Goal: Task Accomplishment & Management: Complete application form

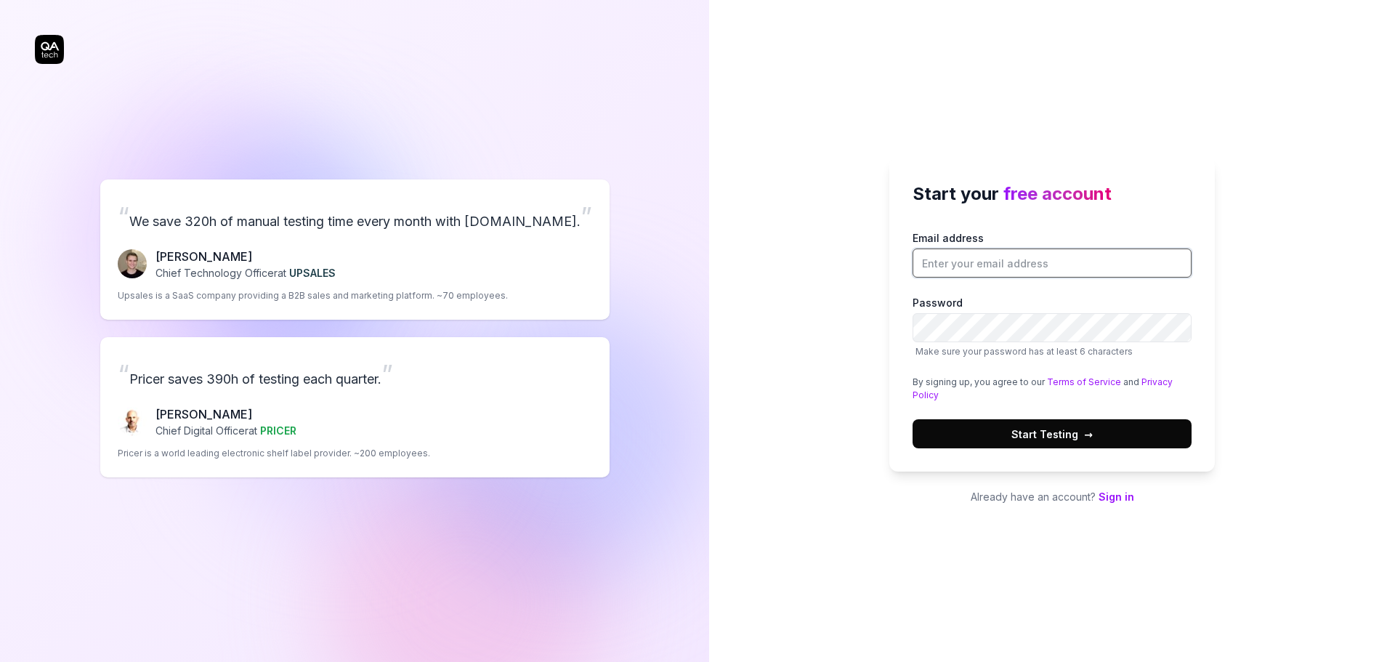
click at [984, 263] on input "Email address" at bounding box center [1051, 262] width 279 height 29
type input "[PERSON_NAME][EMAIL_ADDRESS][PERSON_NAME][DOMAIN_NAME]"
click at [1119, 430] on button "Start Testing →" at bounding box center [1051, 433] width 279 height 29
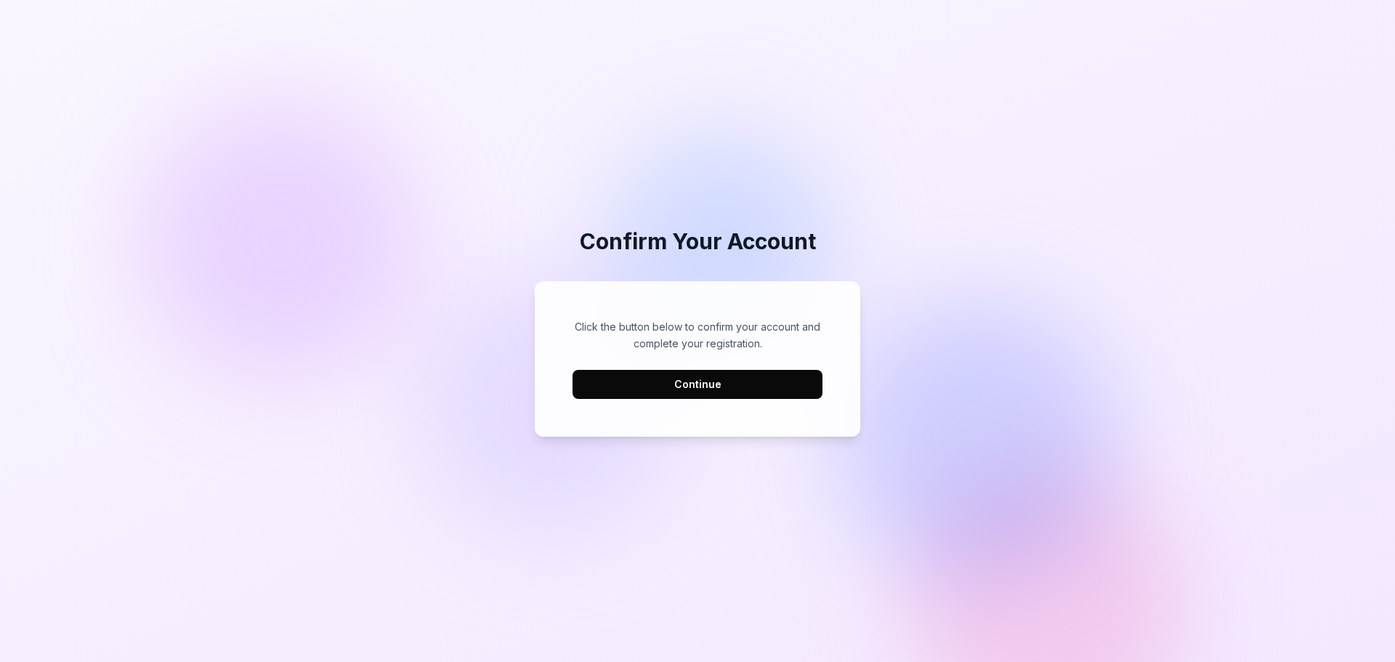
click at [743, 379] on button "Continue" at bounding box center [697, 384] width 250 height 29
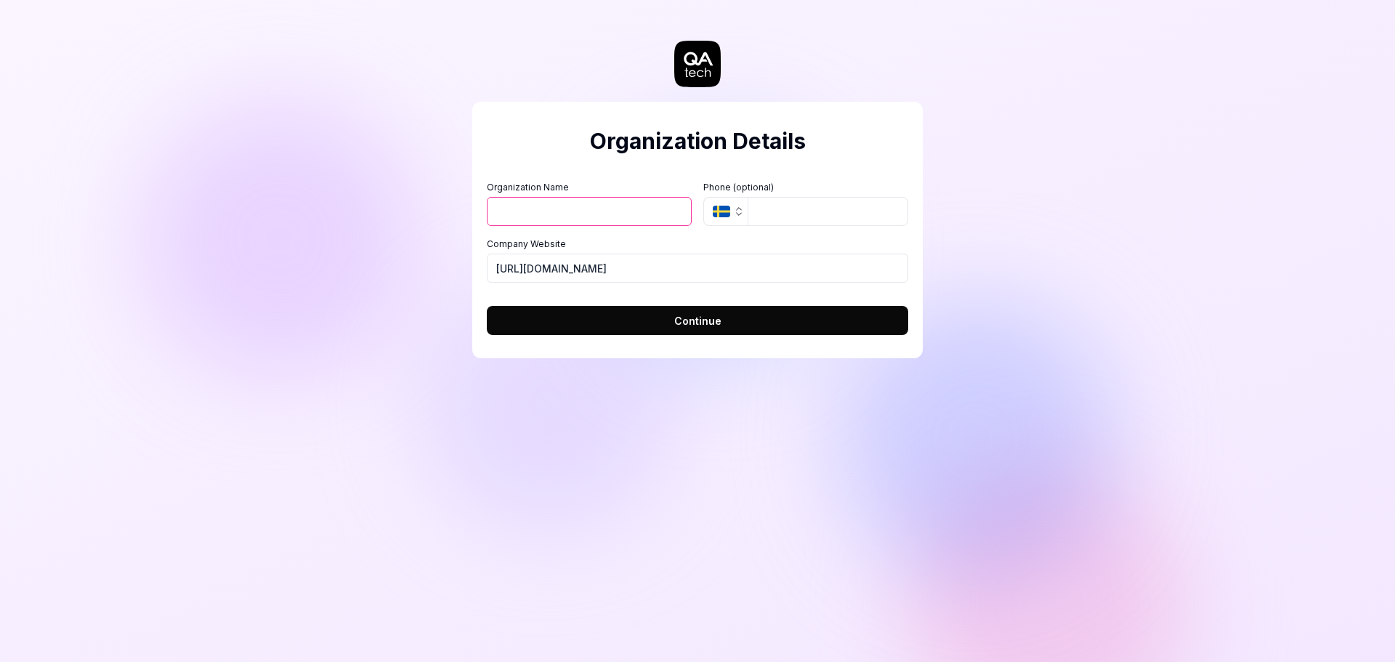
click at [603, 216] on input "Organization Name" at bounding box center [589, 211] width 205 height 29
type input "Alberto"
click at [631, 273] on input "https://we-accom.com" at bounding box center [697, 267] width 421 height 29
click at [650, 270] on input "https://we-accom.com" at bounding box center [697, 267] width 421 height 29
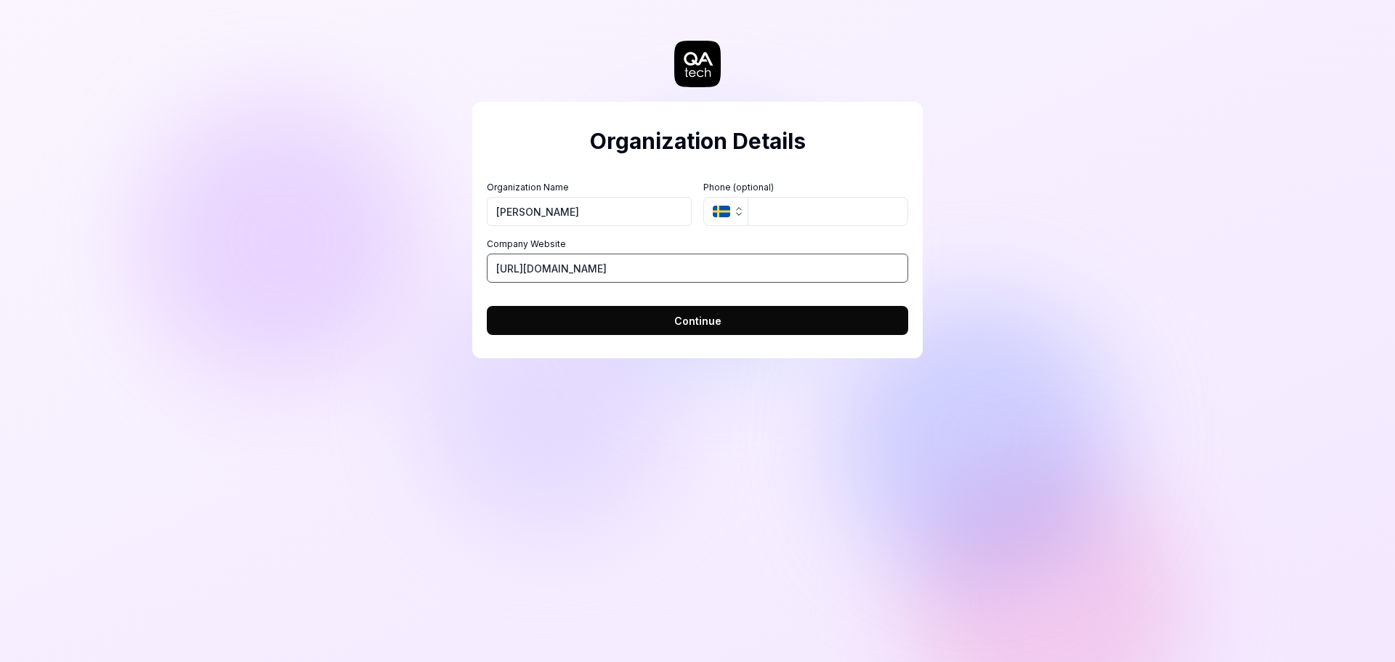
click at [650, 270] on input "https://we-accom.com" at bounding box center [697, 267] width 421 height 29
click at [651, 319] on button "Continue" at bounding box center [697, 320] width 421 height 29
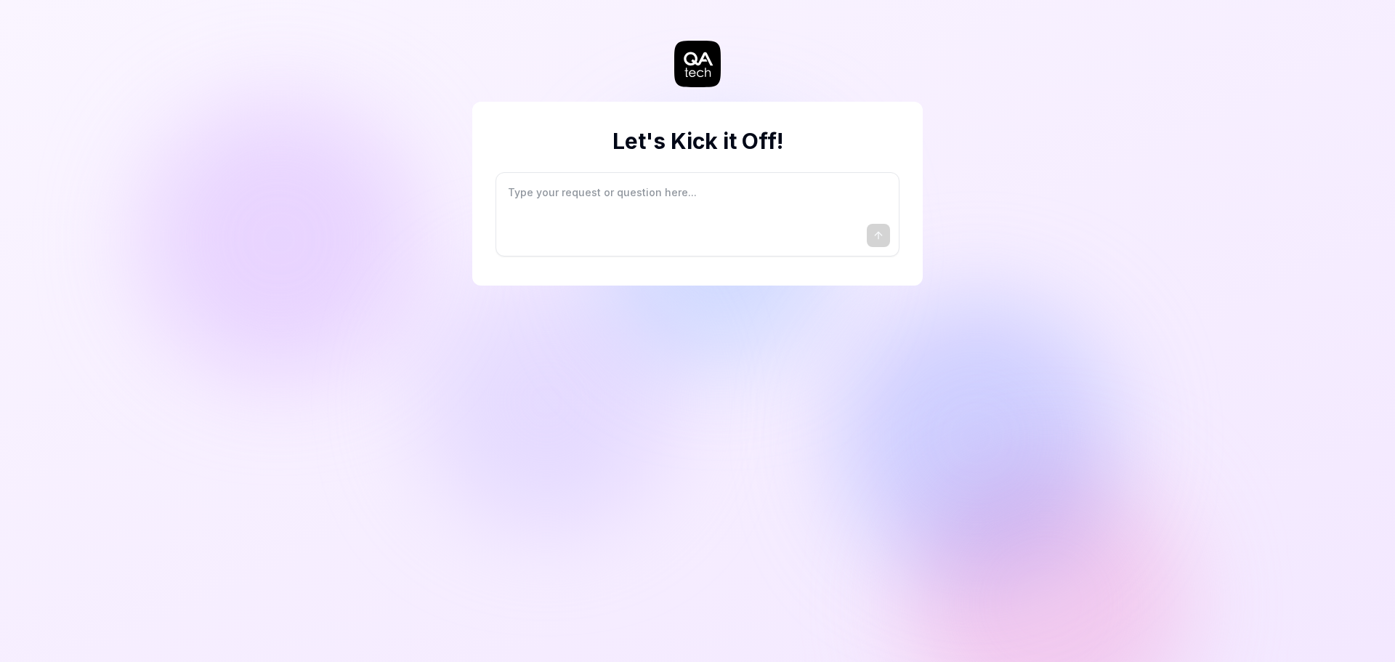
type textarea "*"
type textarea "I"
type textarea "*"
type textarea "I"
type textarea "*"
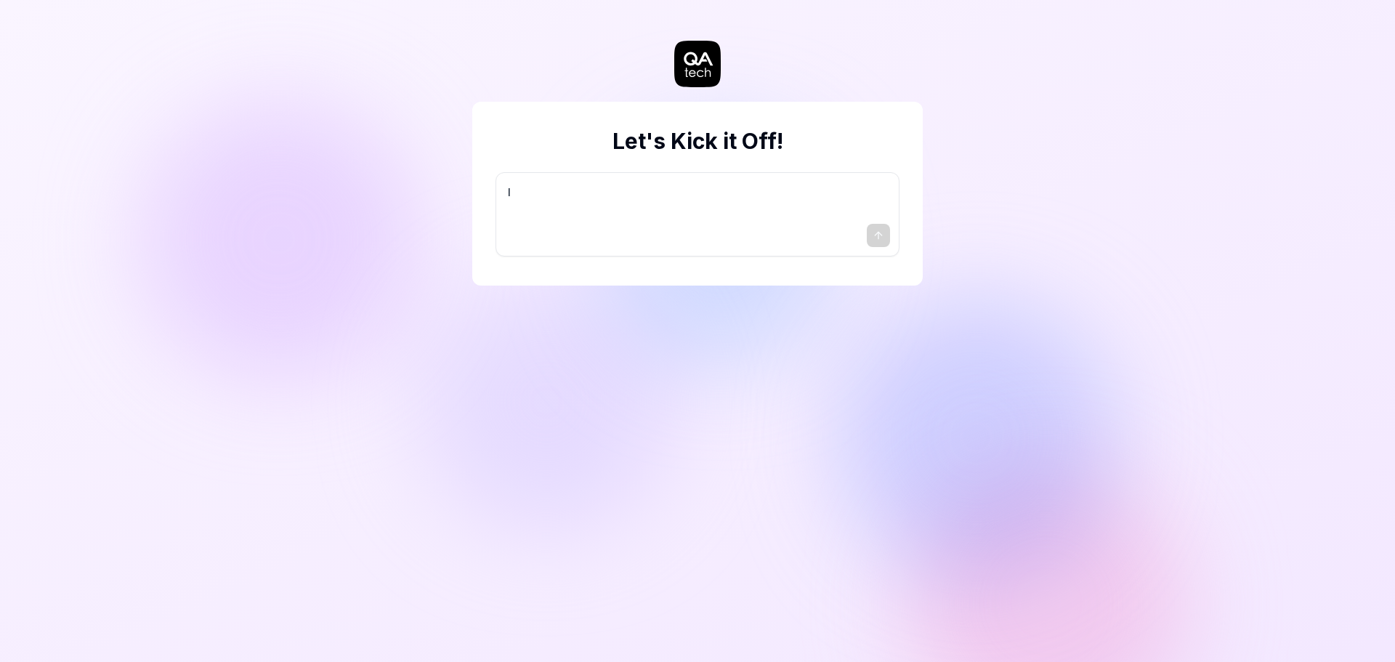
type textarea "I w"
type textarea "*"
type textarea "I wa"
type textarea "*"
type textarea "I wan"
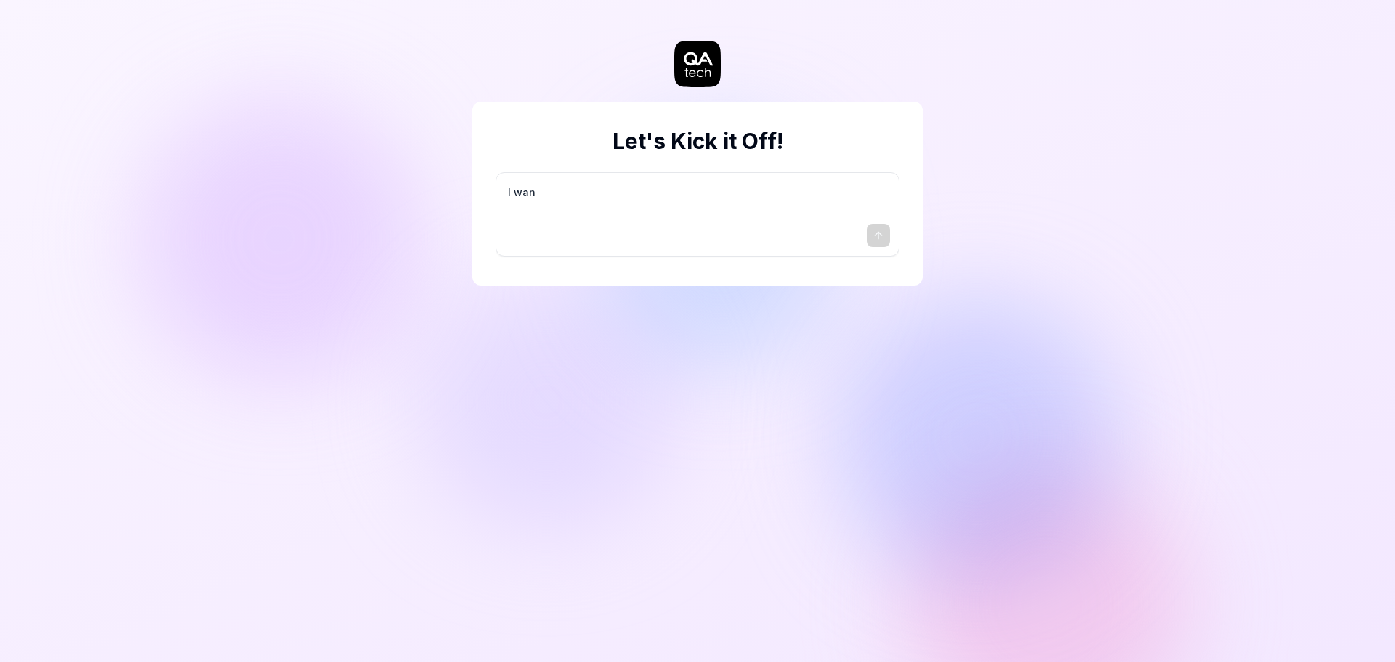
type textarea "*"
type textarea "I want"
type textarea "*"
type textarea "I want"
type textarea "*"
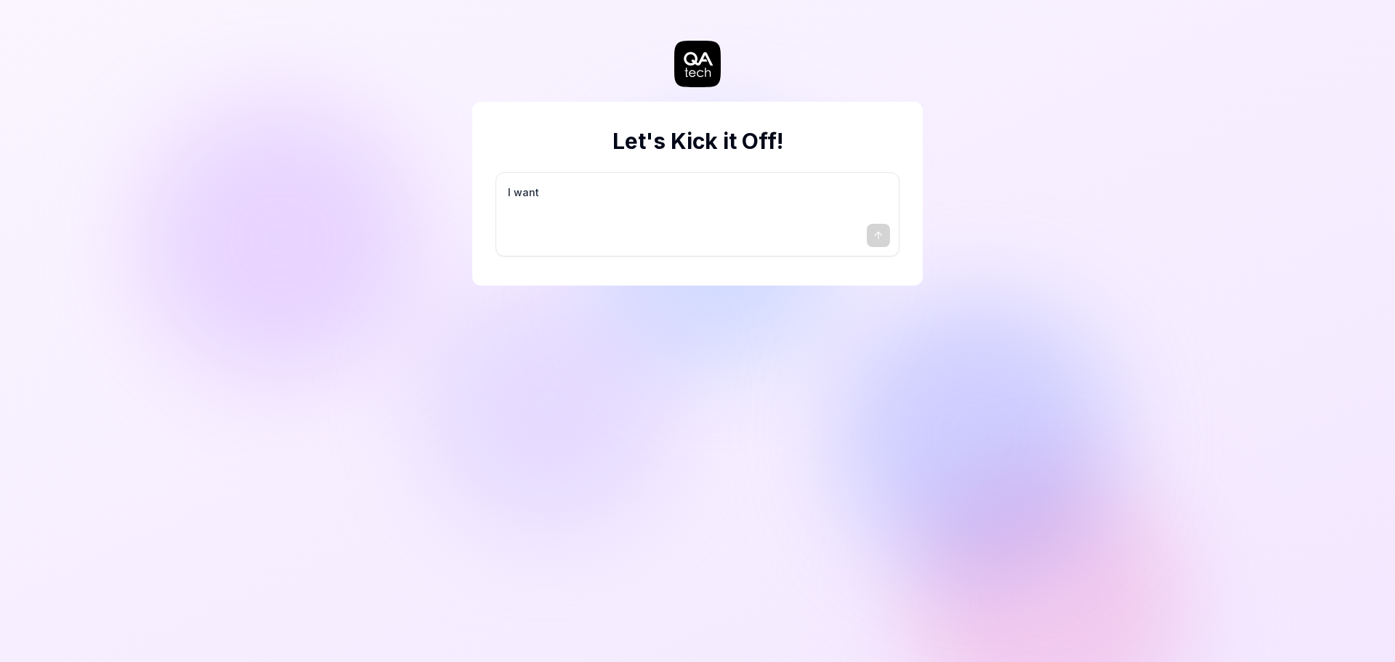
type textarea "I want a"
type textarea "*"
type textarea "I want a"
type textarea "*"
type textarea "I want a g"
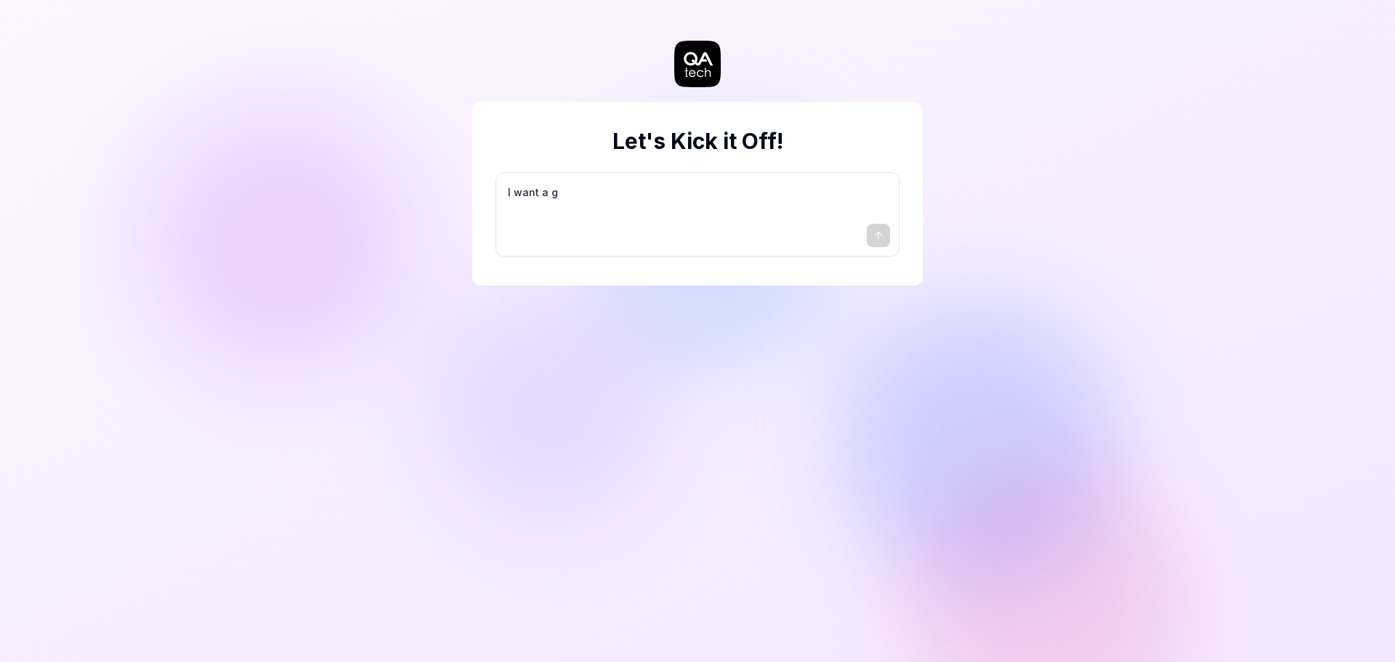
type textarea "*"
type textarea "I want a go"
type textarea "*"
type textarea "I want a goo"
type textarea "*"
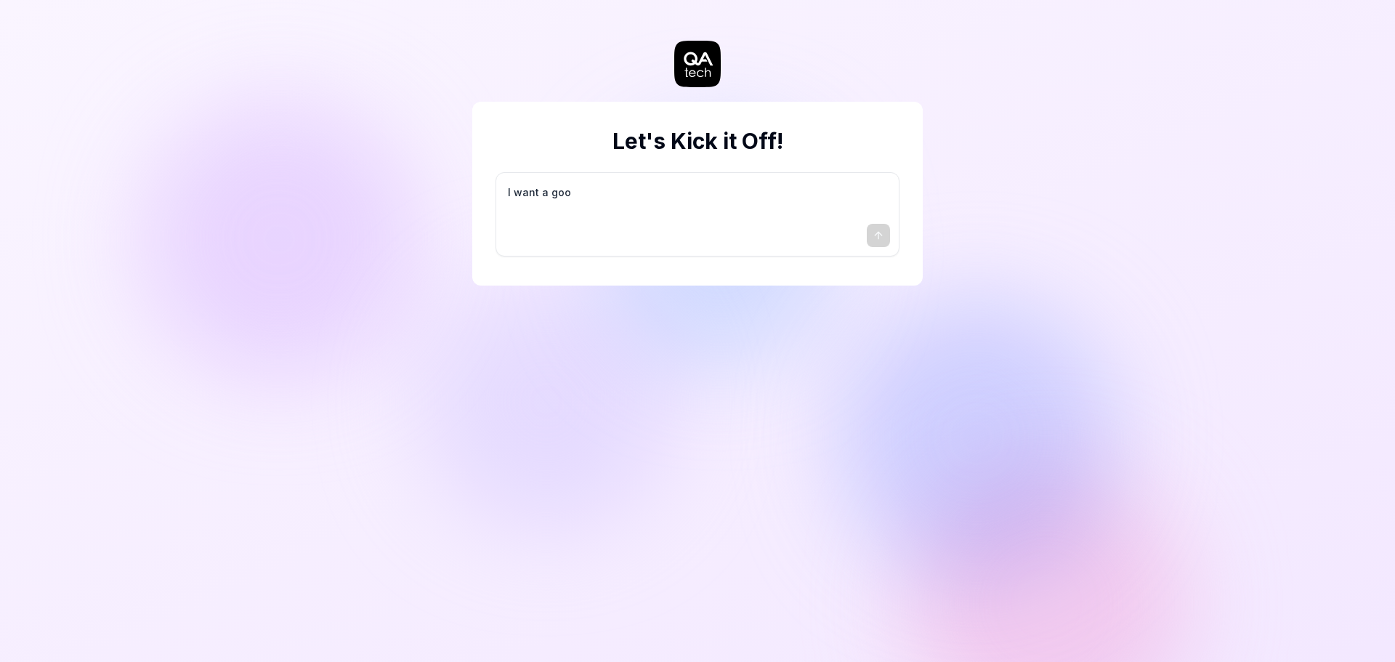
type textarea "I want a good"
type textarea "*"
type textarea "I want a good"
type textarea "*"
type textarea "I want a good t"
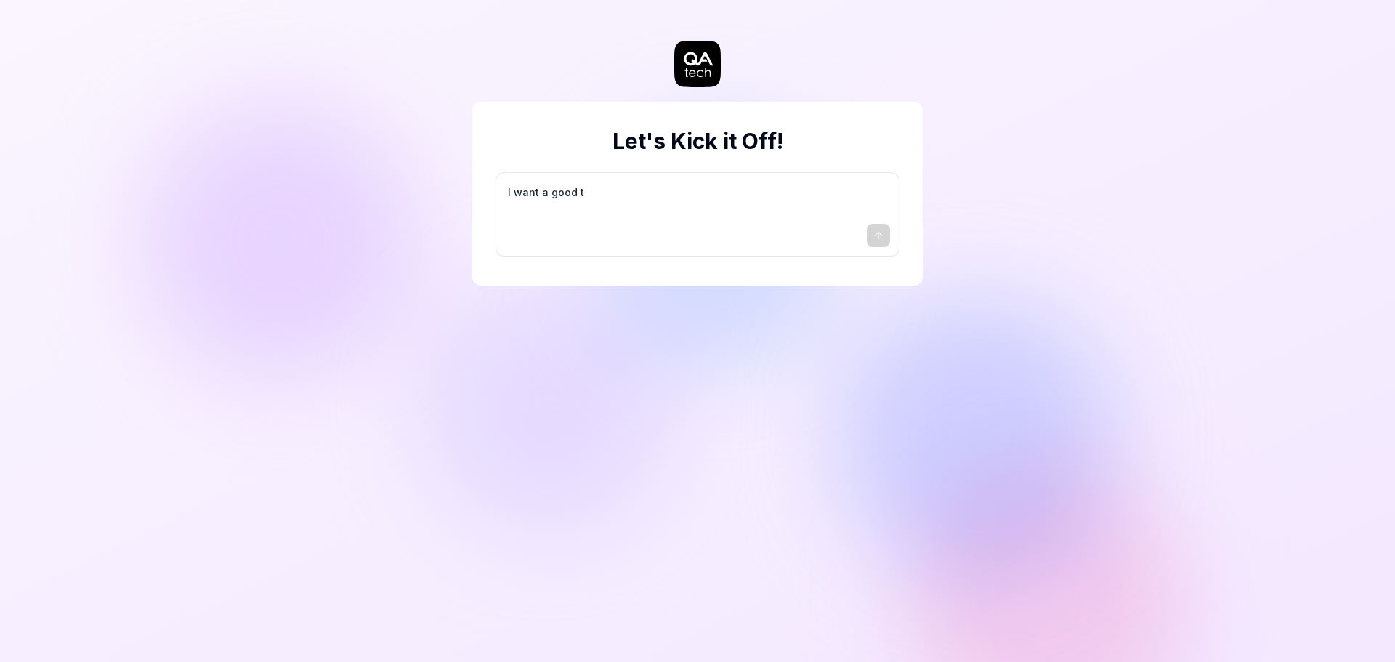
type textarea "*"
type textarea "I want a good te"
type textarea "*"
type textarea "I want a good tes"
type textarea "*"
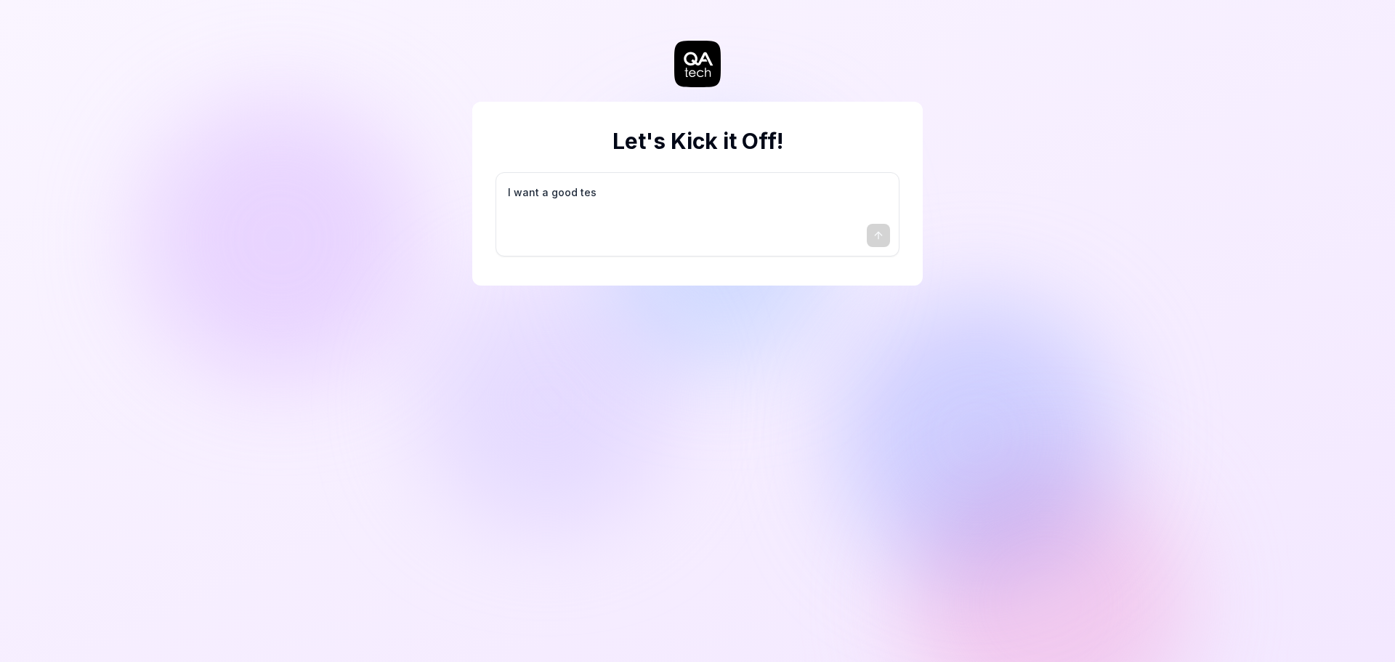
type textarea "I want a good test"
type textarea "*"
type textarea "I want a good test"
type textarea "*"
type textarea "I want a good test s"
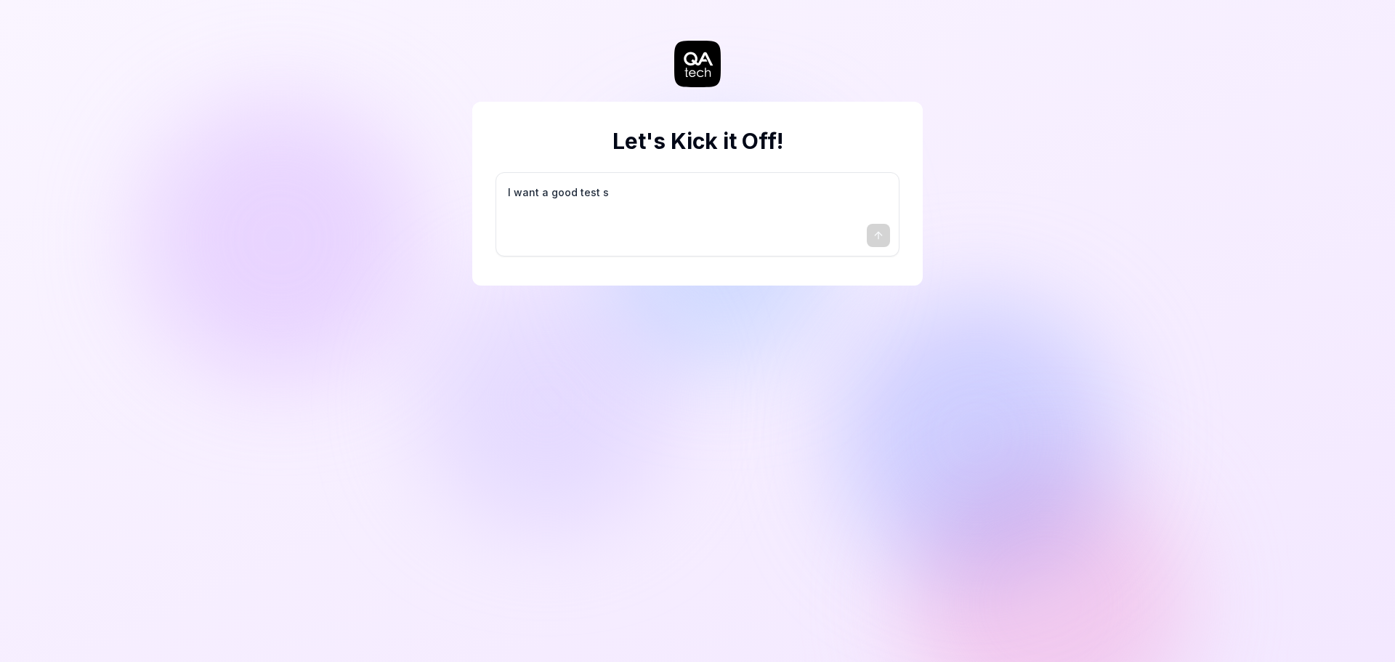
type textarea "*"
type textarea "I want a good test se"
type textarea "*"
type textarea "I want a good test set"
type textarea "*"
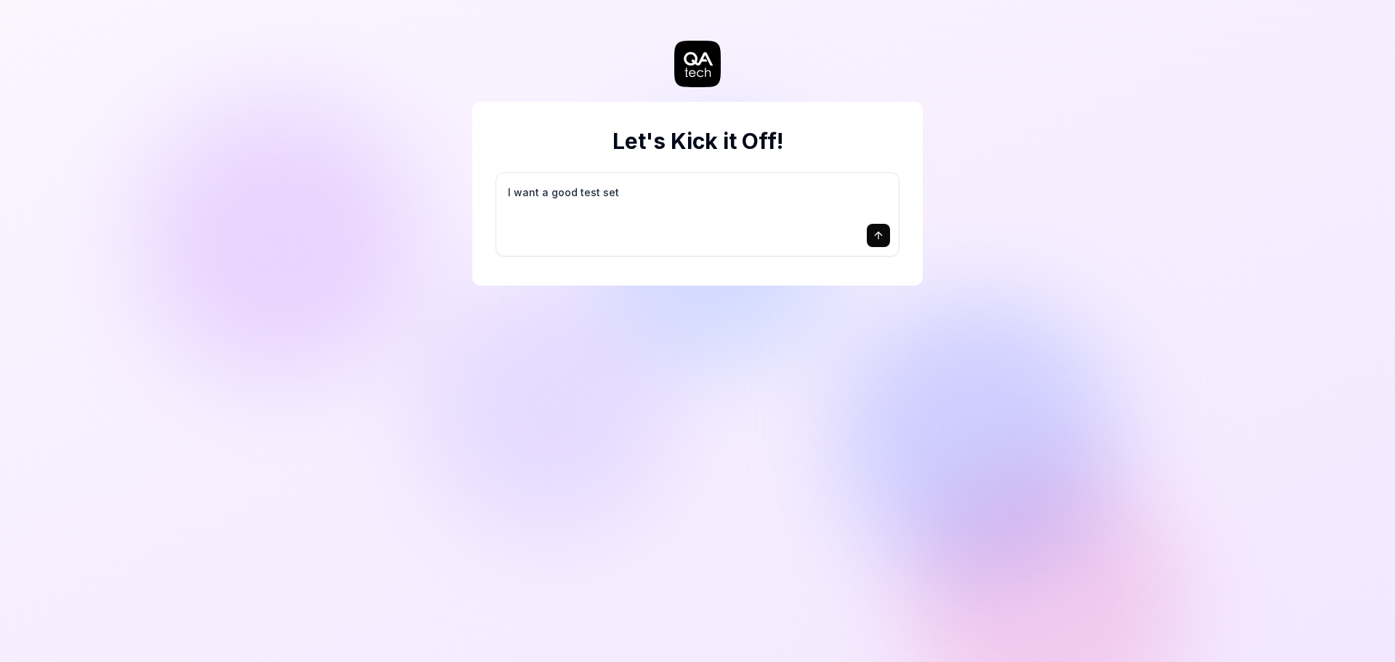
type textarea "I want a good test setu"
type textarea "*"
type textarea "I want a good test setup"
type textarea "*"
type textarea "I want a good test setup"
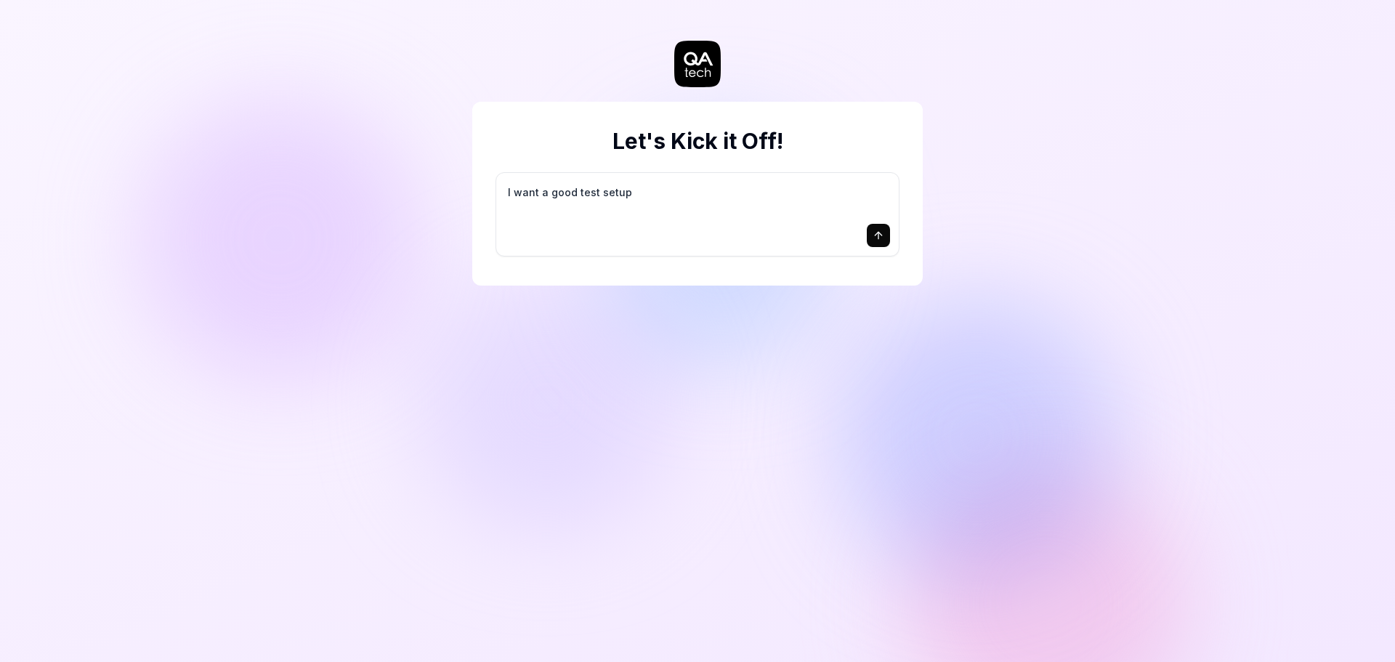
type textarea "*"
type textarea "I want a good test setup f"
type textarea "*"
type textarea "I want a good test setup fo"
type textarea "*"
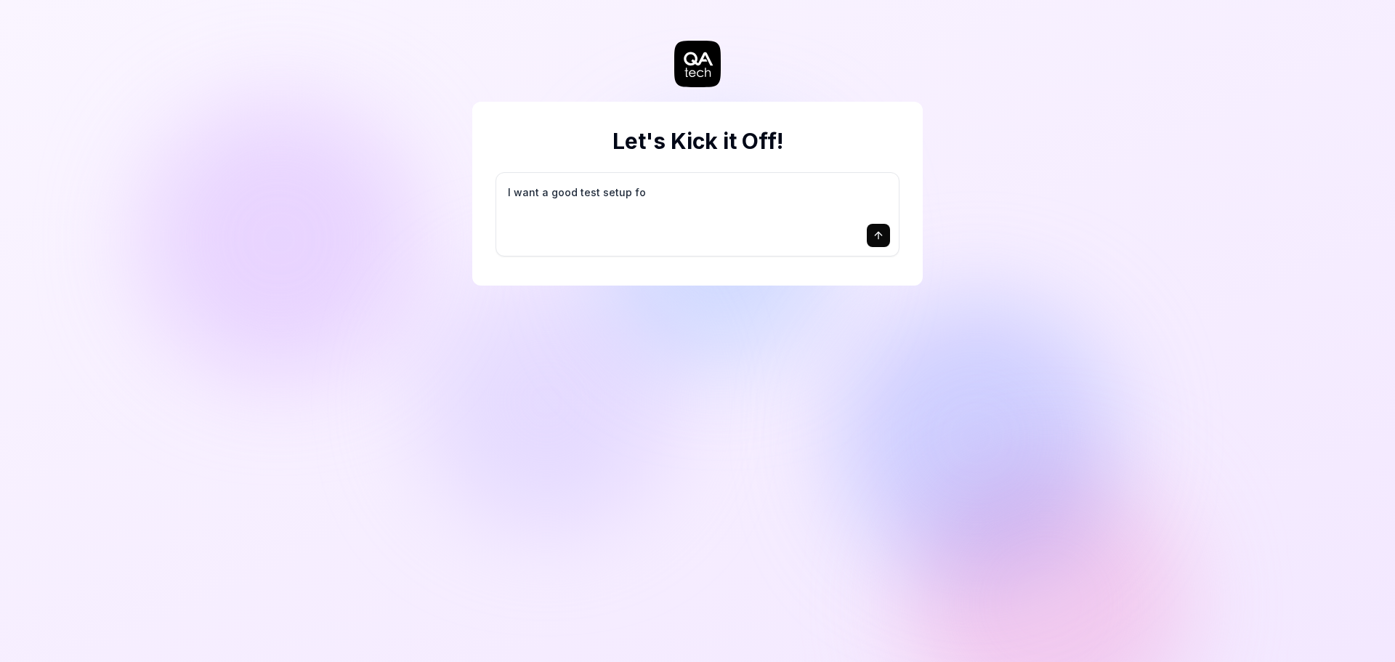
type textarea "I want a good test setup for"
type textarea "*"
type textarea "I want a good test setup for"
type textarea "*"
type textarea "I want a good test setup for m"
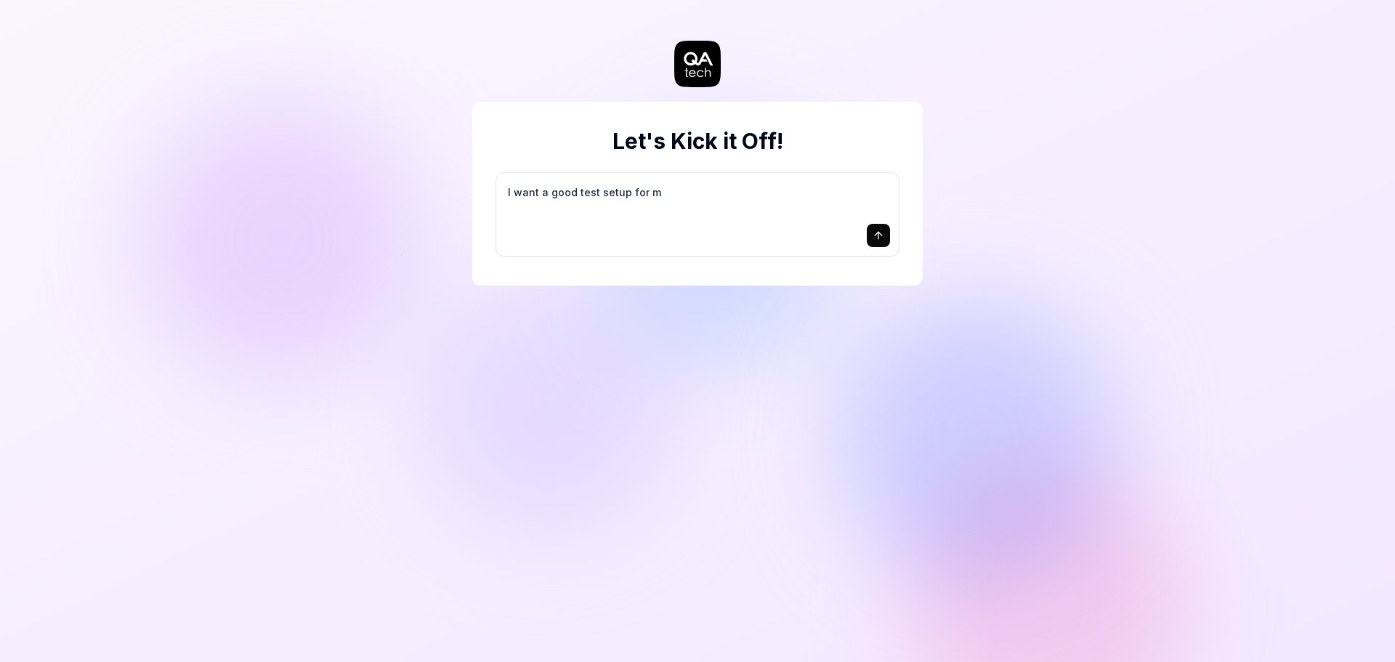
type textarea "*"
type textarea "I want a good test setup for my"
type textarea "*"
type textarea "I want a good test setup for my"
type textarea "*"
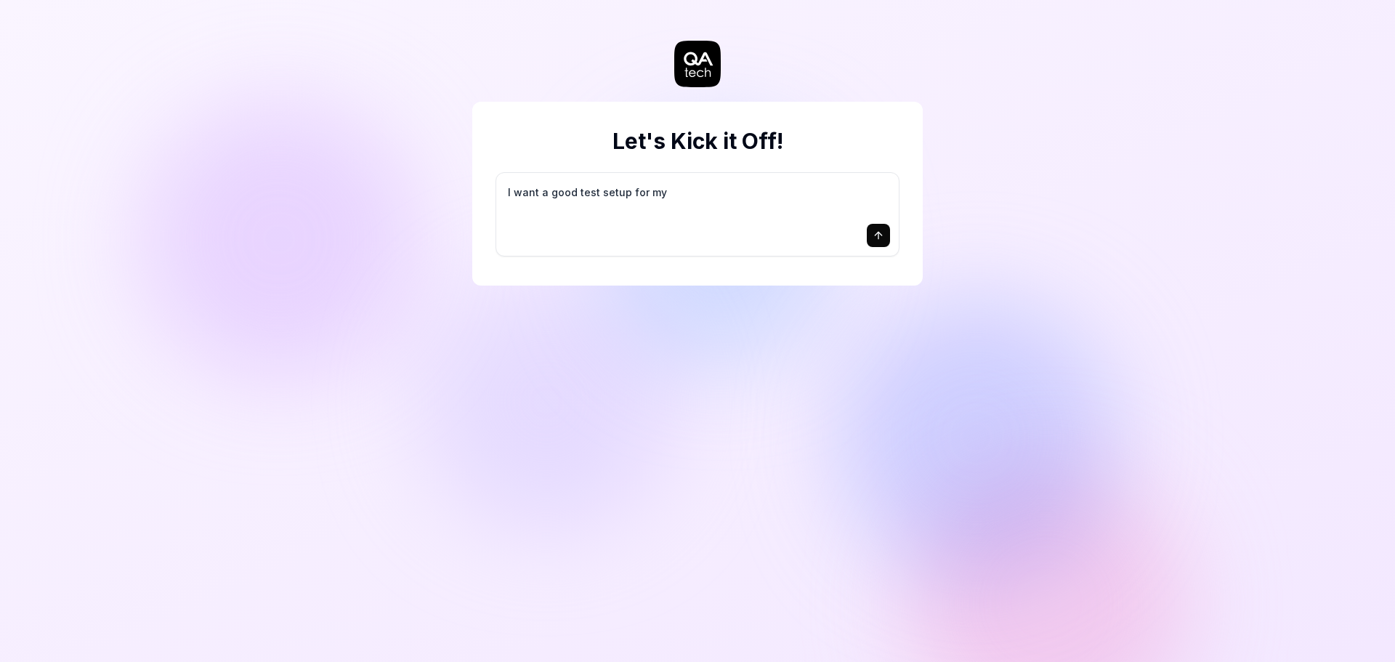
type textarea "I want a good test setup for my s"
type textarea "*"
type textarea "I want a good test setup for my si"
type textarea "*"
type textarea "I want a good test setup for my sit"
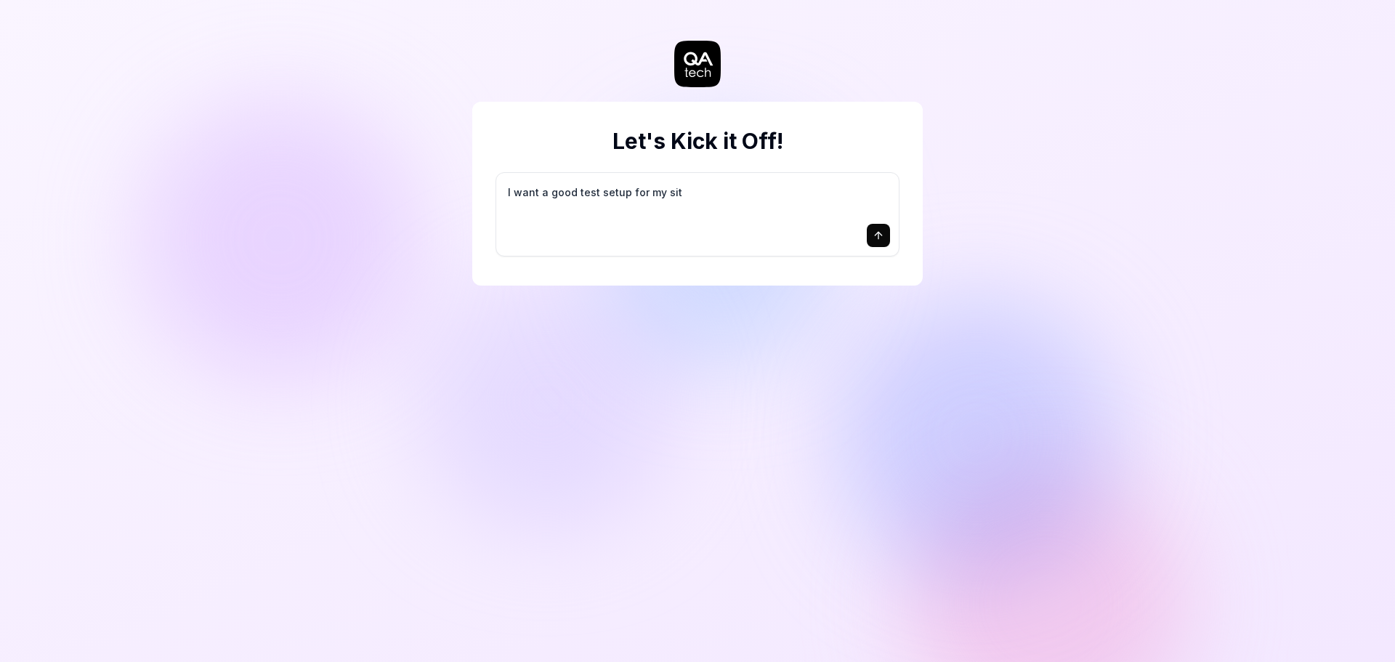
type textarea "*"
type textarea "I want a good test setup for my site"
type textarea "*"
type textarea "I want a good test setup for my site"
type textarea "*"
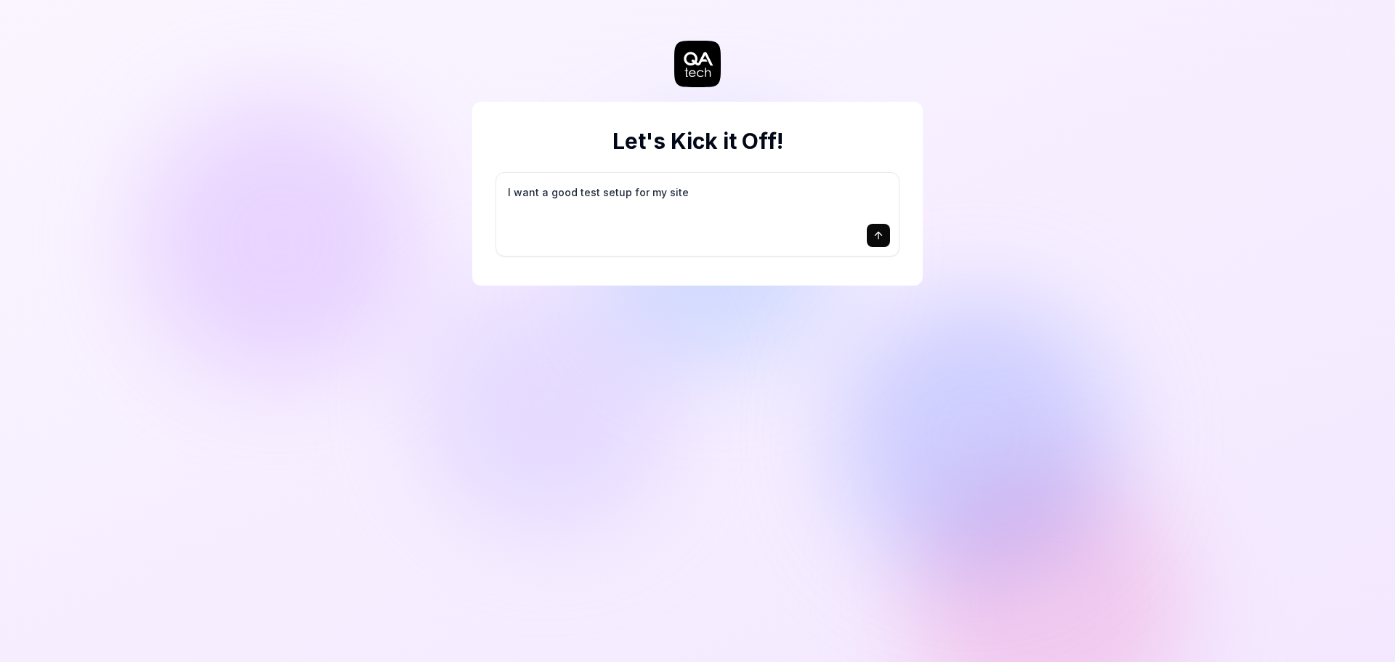
type textarea "I want a good test setup for my site -"
type textarea "*"
type textarea "I want a good test setup for my site -"
type textarea "*"
type textarea "I want a good test setup for my site - h"
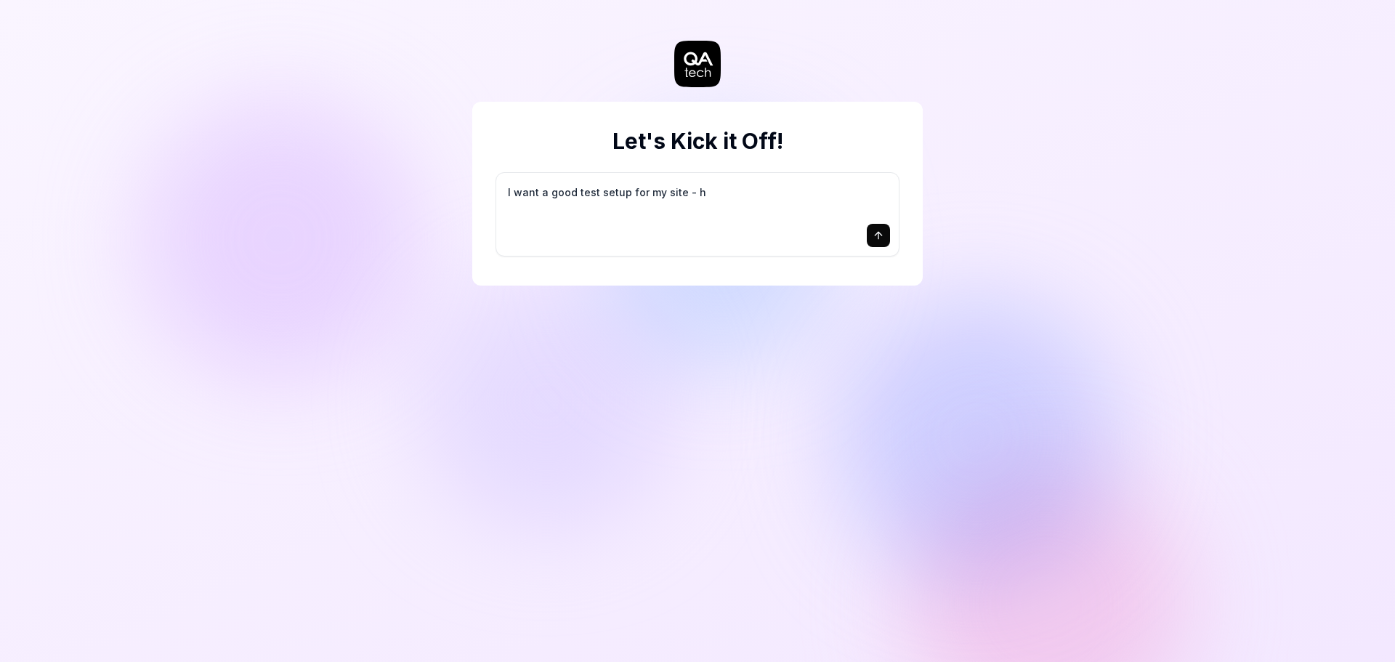
type textarea "*"
type textarea "I want a good test setup for my site - he"
type textarea "*"
type textarea "I want a good test setup for my site - hel"
type textarea "*"
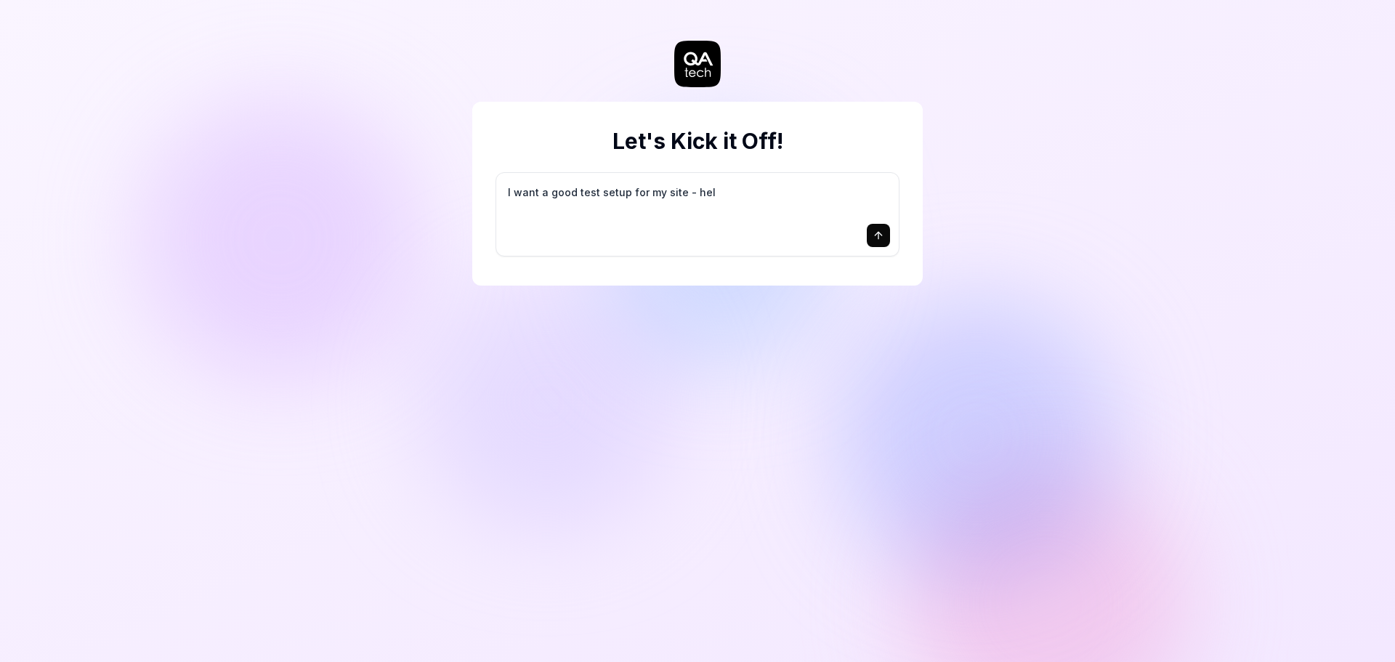
type textarea "I want a good test setup for my site - help"
type textarea "*"
type textarea "I want a good test setup for my site - help"
type textarea "*"
type textarea "I want a good test setup for my site - help m"
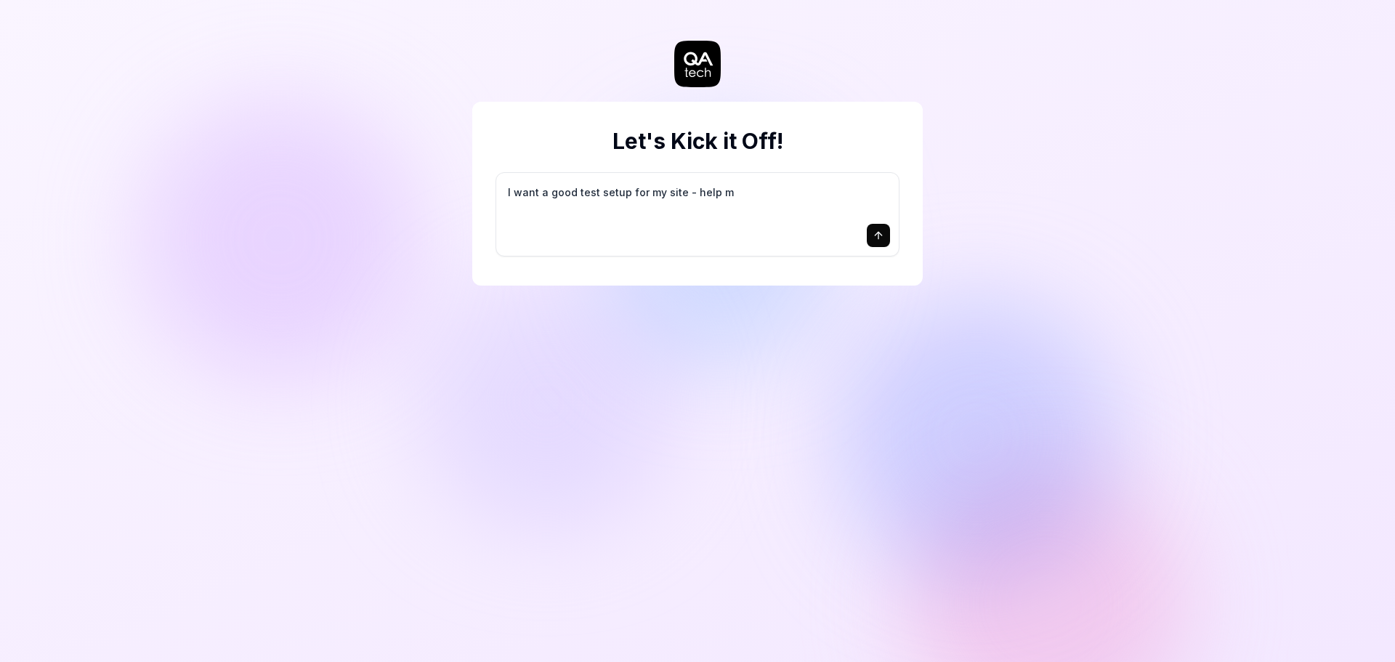
type textarea "*"
type textarea "I want a good test setup for my site - help me"
type textarea "*"
type textarea "I want a good test setup for my site - help me"
type textarea "*"
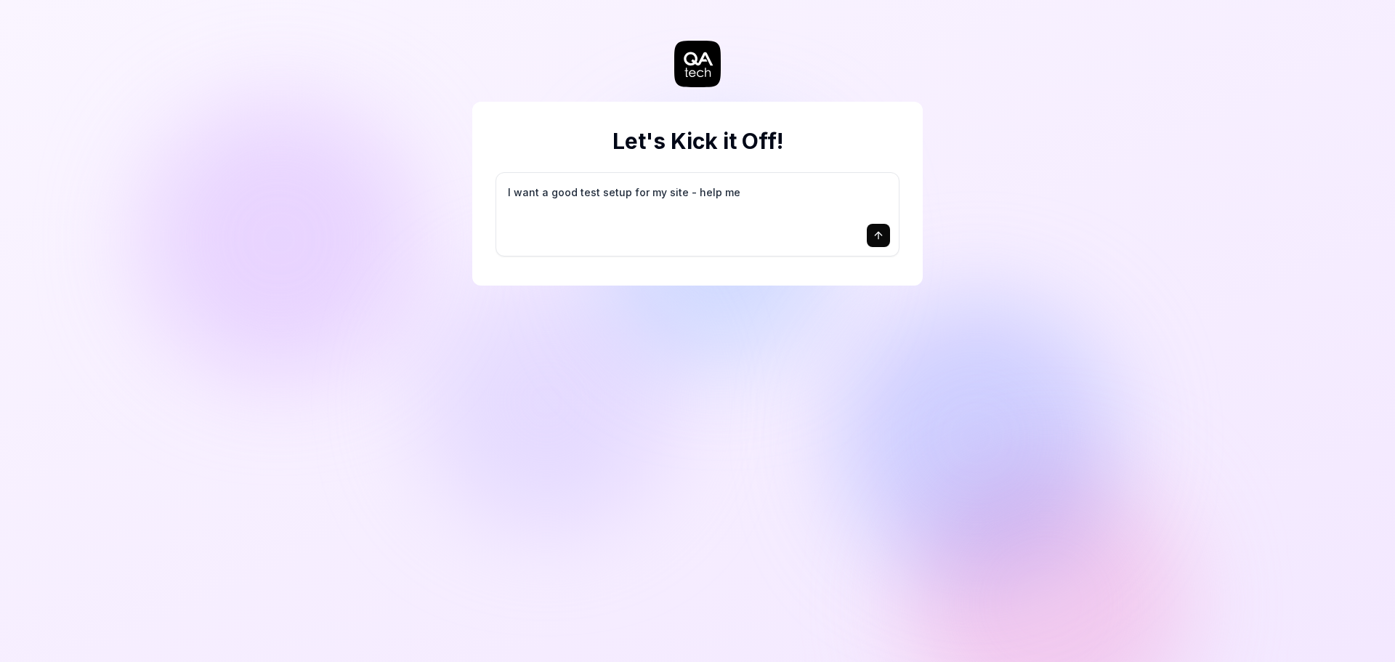
type textarea "I want a good test setup for my site - help me c"
type textarea "*"
type textarea "I want a good test setup for my site - help me cr"
type textarea "*"
type textarea "I want a good test setup for my site - help me cre"
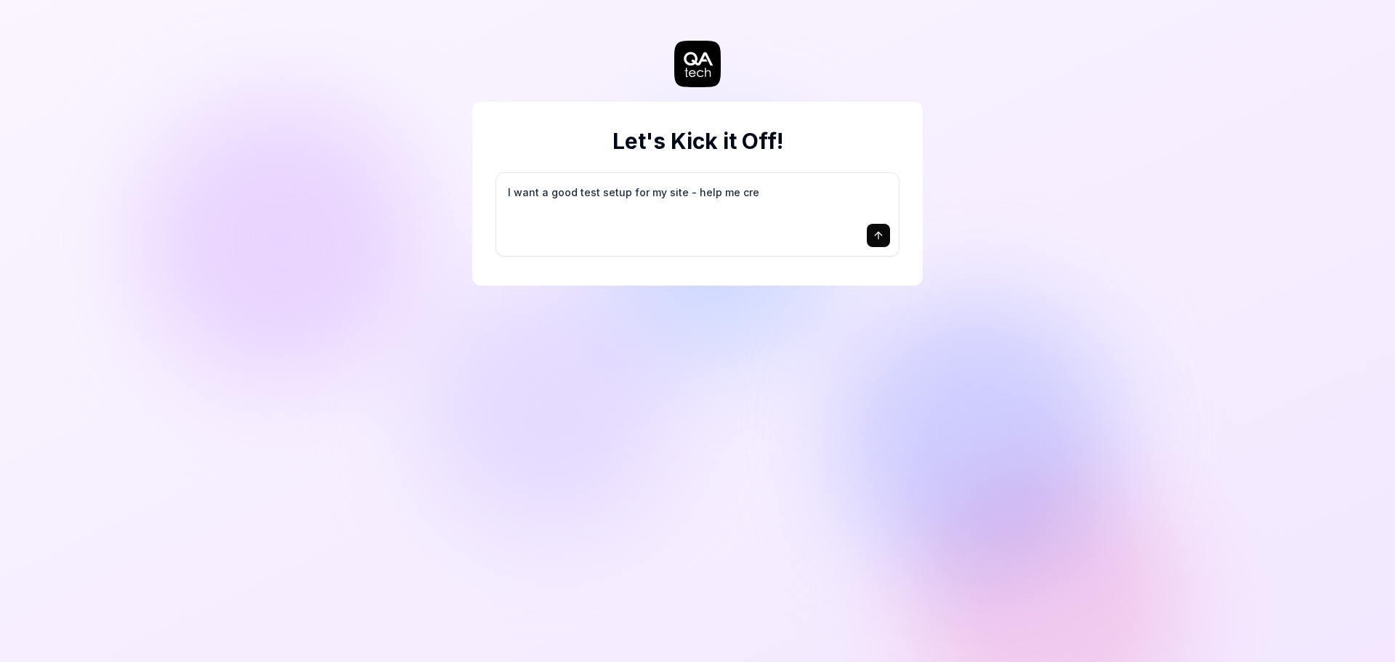
type textarea "*"
type textarea "I want a good test setup for my site - help me crea"
type textarea "*"
type textarea "I want a good test setup for my site - help me creat"
type textarea "*"
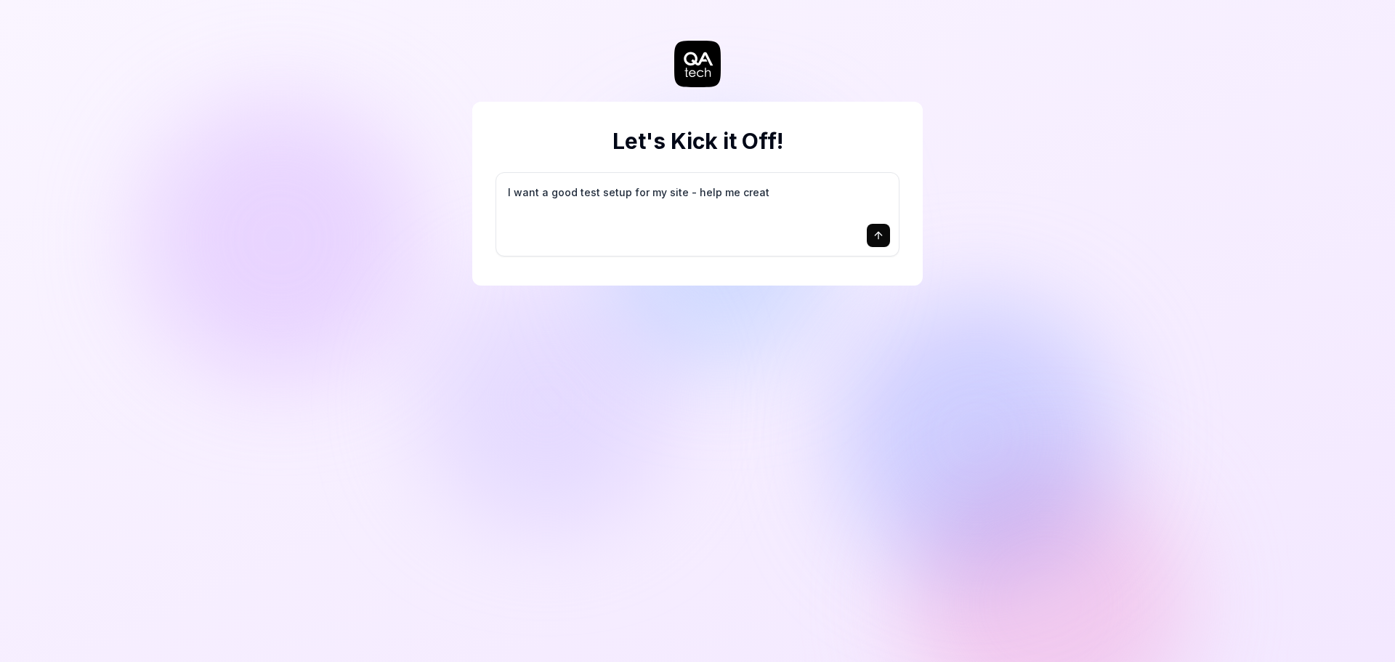
type textarea "I want a good test setup for my site - help me create"
type textarea "*"
type textarea "I want a good test setup for my site - help me create"
type textarea "*"
type textarea "I want a good test setup for my site - help me create t"
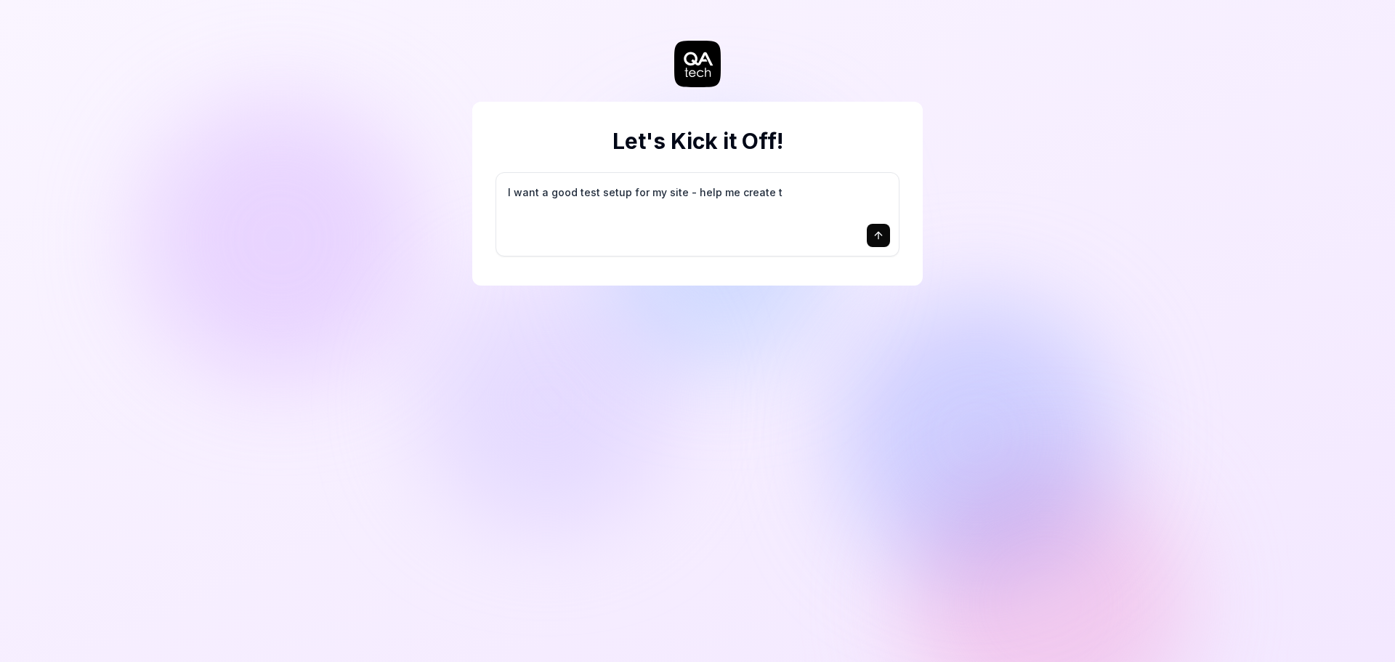
type textarea "*"
type textarea "I want a good test setup for my site - help me create th"
type textarea "*"
type textarea "I want a good test setup for my site - help me create the"
type textarea "*"
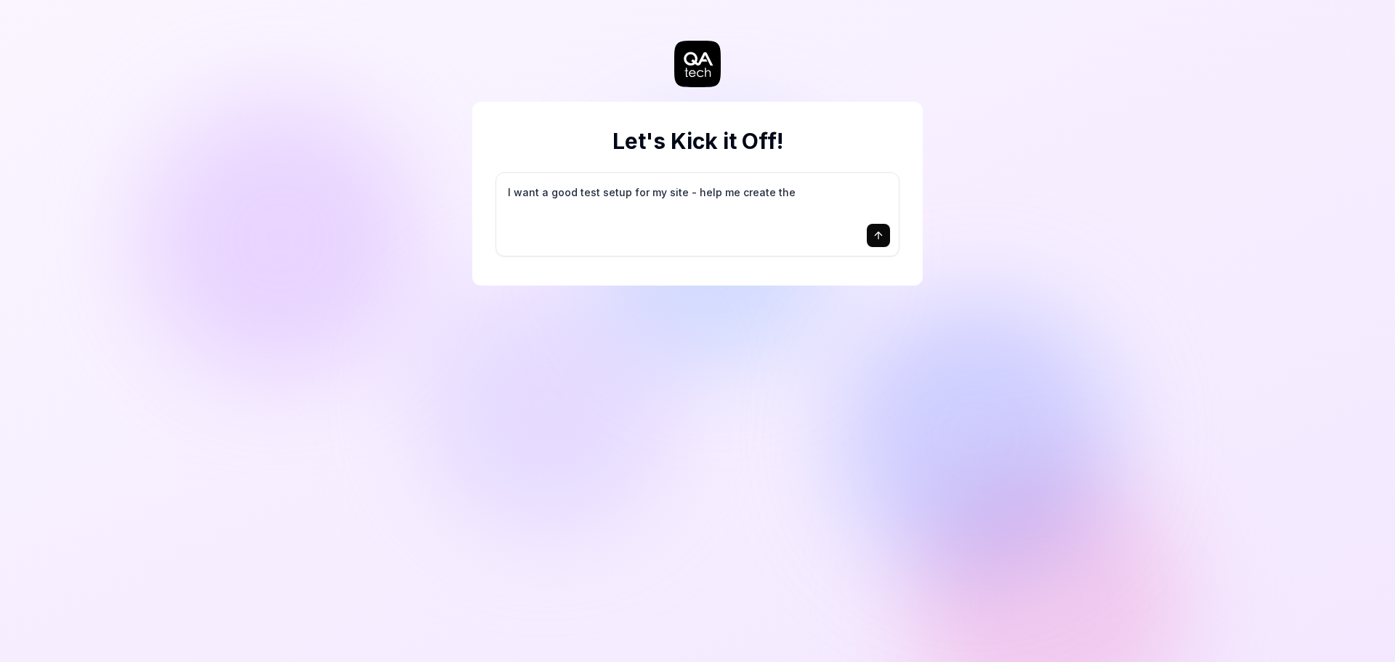
type textarea "I want a good test setup for my site - help me create the"
type textarea "*"
type textarea "I want a good test setup for my site - help me create the f"
type textarea "*"
type textarea "I want a good test setup for my site - help me create the fi"
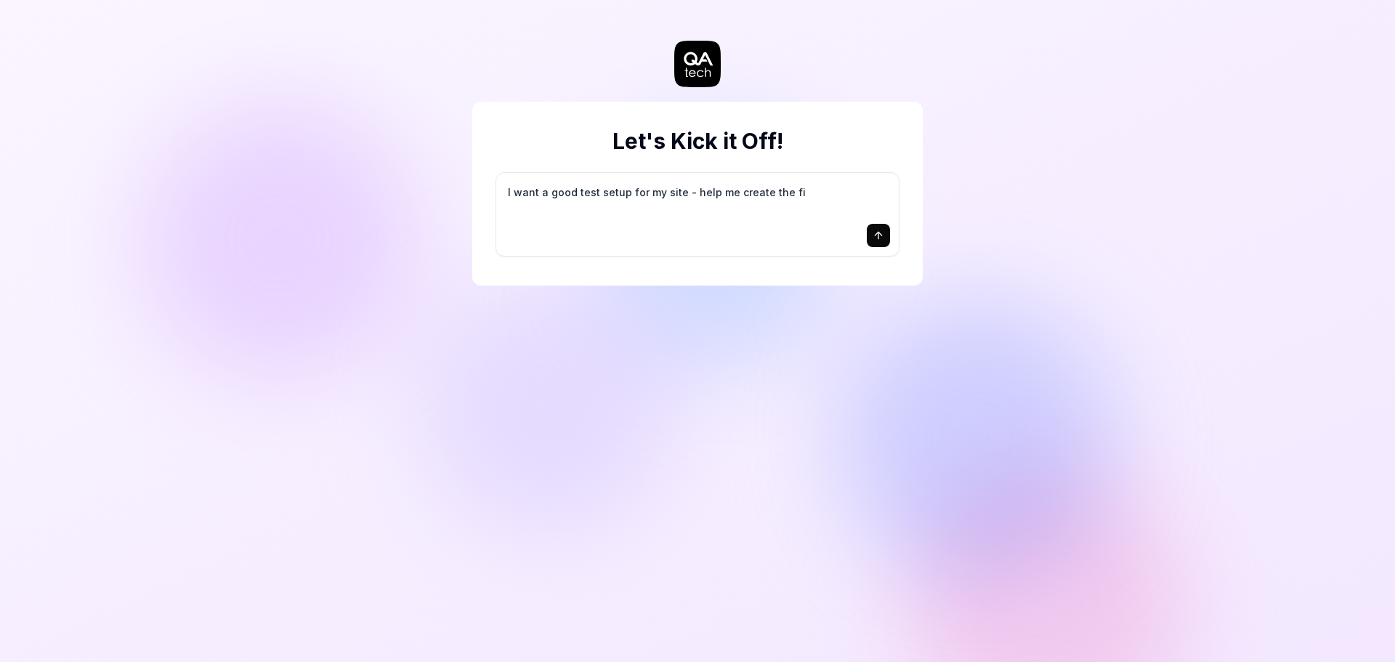
type textarea "*"
type textarea "I want a good test setup for my site - help me create the fir"
type textarea "*"
type textarea "I want a good test setup for my site - help me create the firs"
type textarea "*"
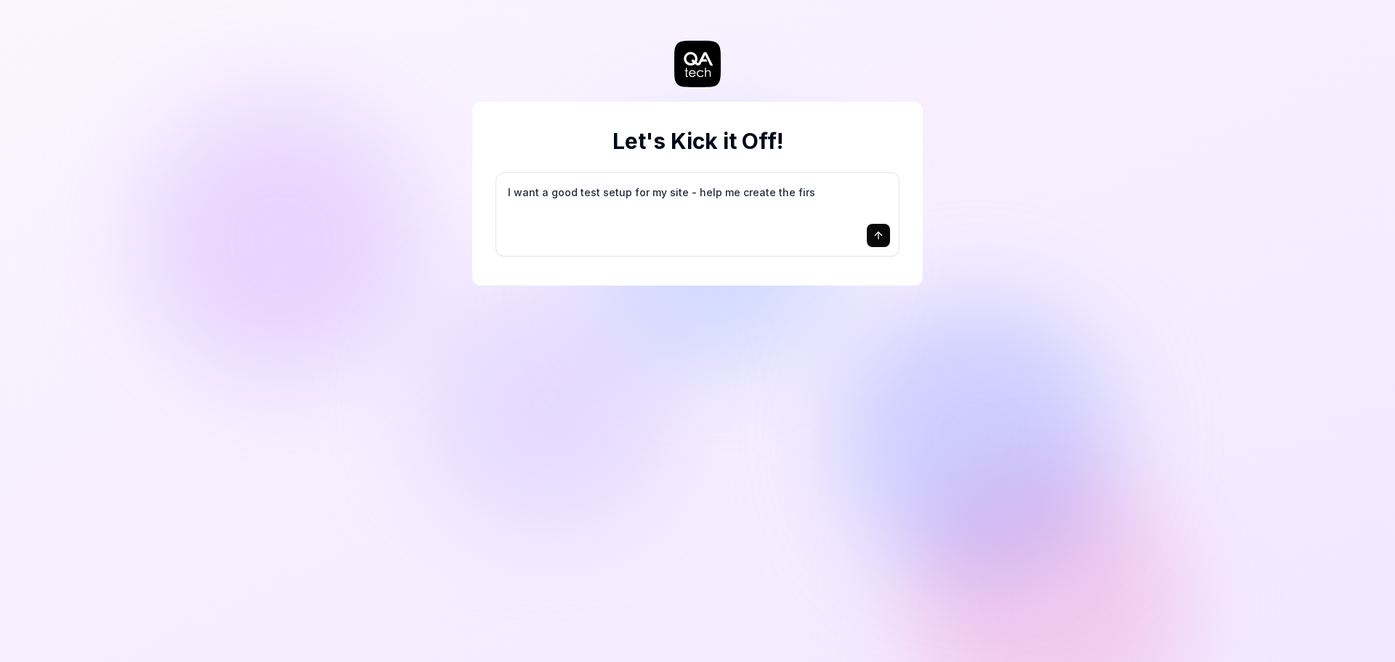
type textarea "I want a good test setup for my site - help me create the first"
type textarea "*"
type textarea "I want a good test setup for my site - help me create the first"
type textarea "*"
type textarea "I want a good test setup for my site - help me create the first 3"
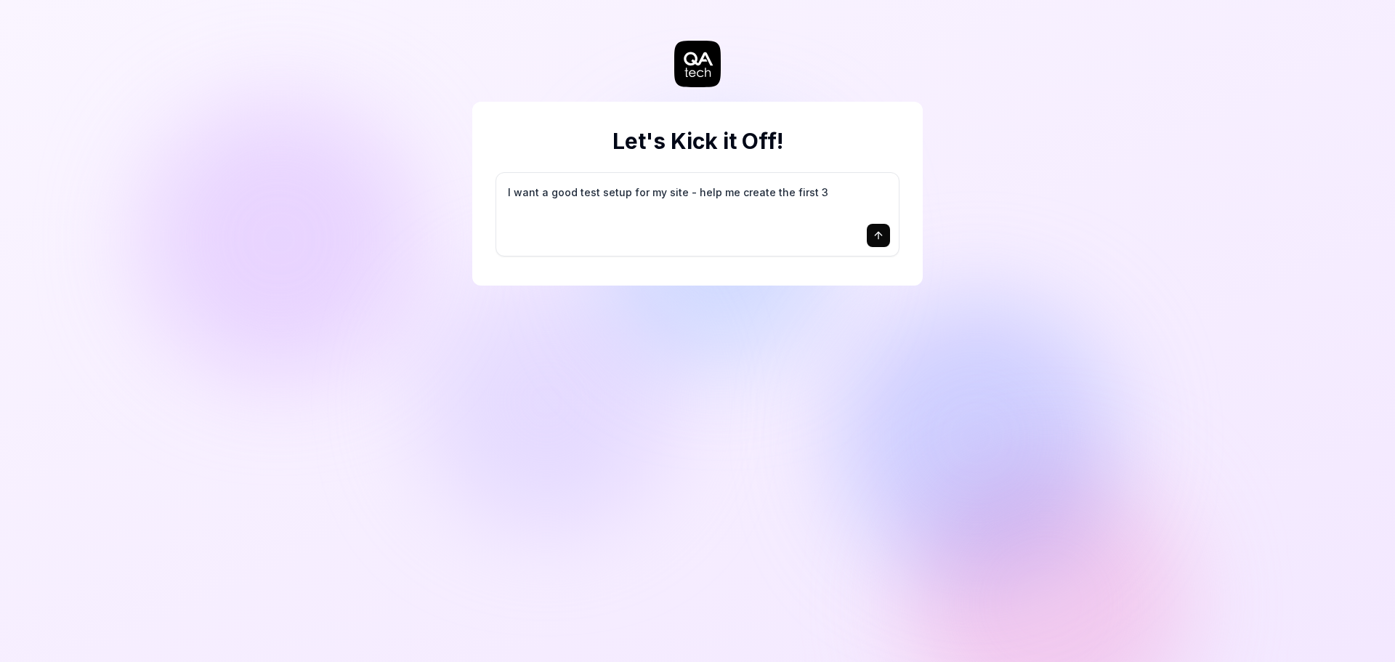
type textarea "*"
type textarea "I want a good test setup for my site - help me create the first 3-"
type textarea "*"
type textarea "I want a good test setup for my site - help me create the first 3-5"
type textarea "*"
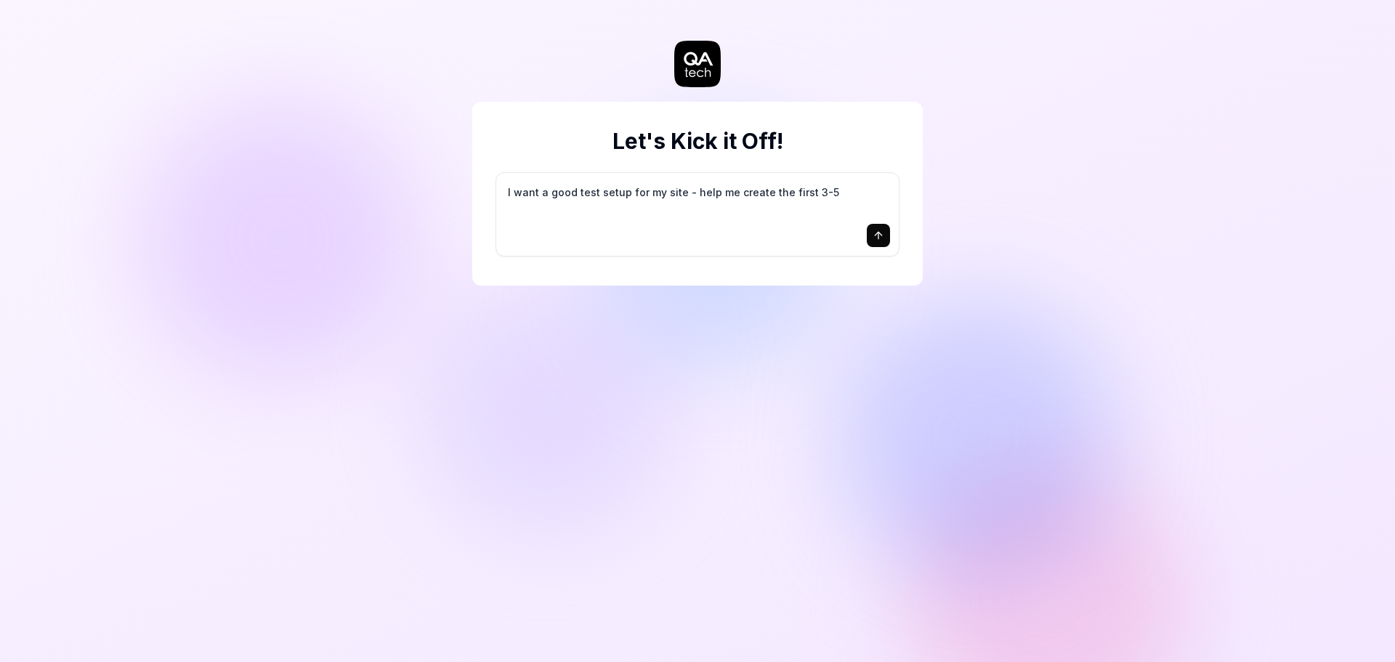
type textarea "I want a good test setup for my site - help me create the first 3-5"
type textarea "*"
type textarea "I want a good test setup for my site - help me create the first 3-5 t"
type textarea "*"
type textarea "I want a good test setup for my site - help me create the first 3-5 te"
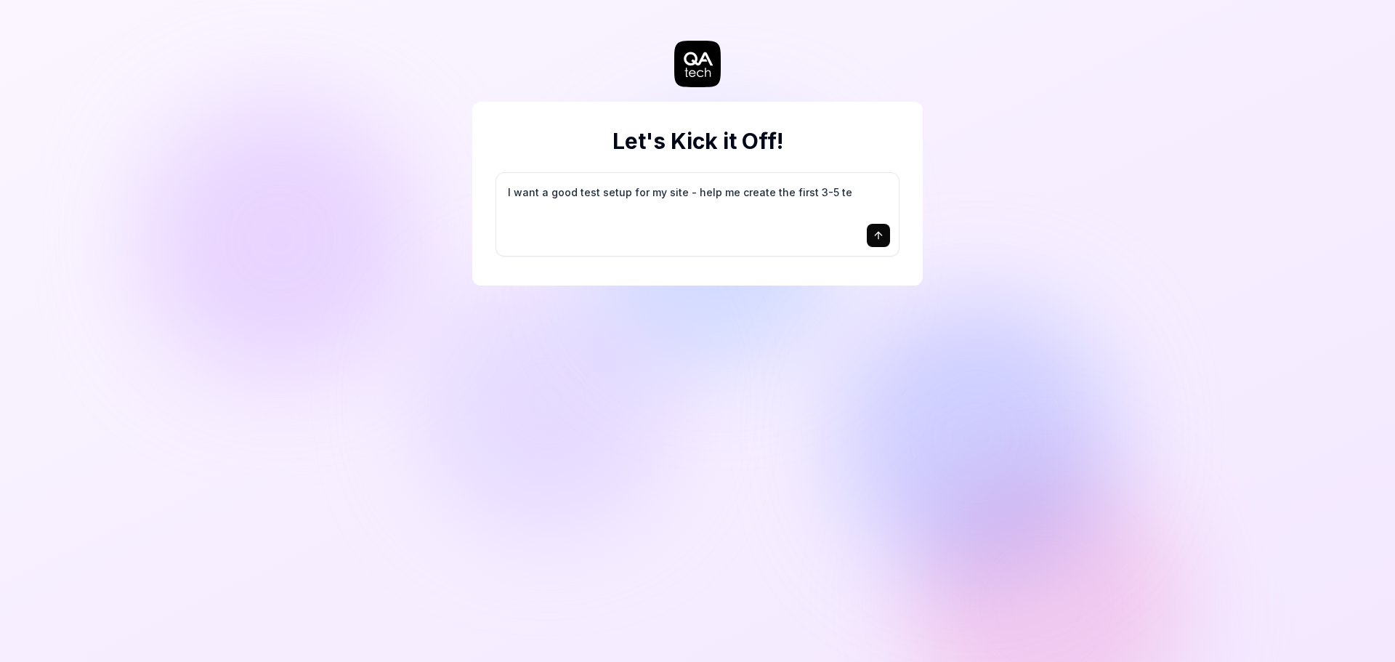
type textarea "*"
type textarea "I want a good test setup for my site - help me create the first 3-5 tes"
type textarea "*"
type textarea "I want a good test setup for my site - help me create the first 3-5 test"
type textarea "*"
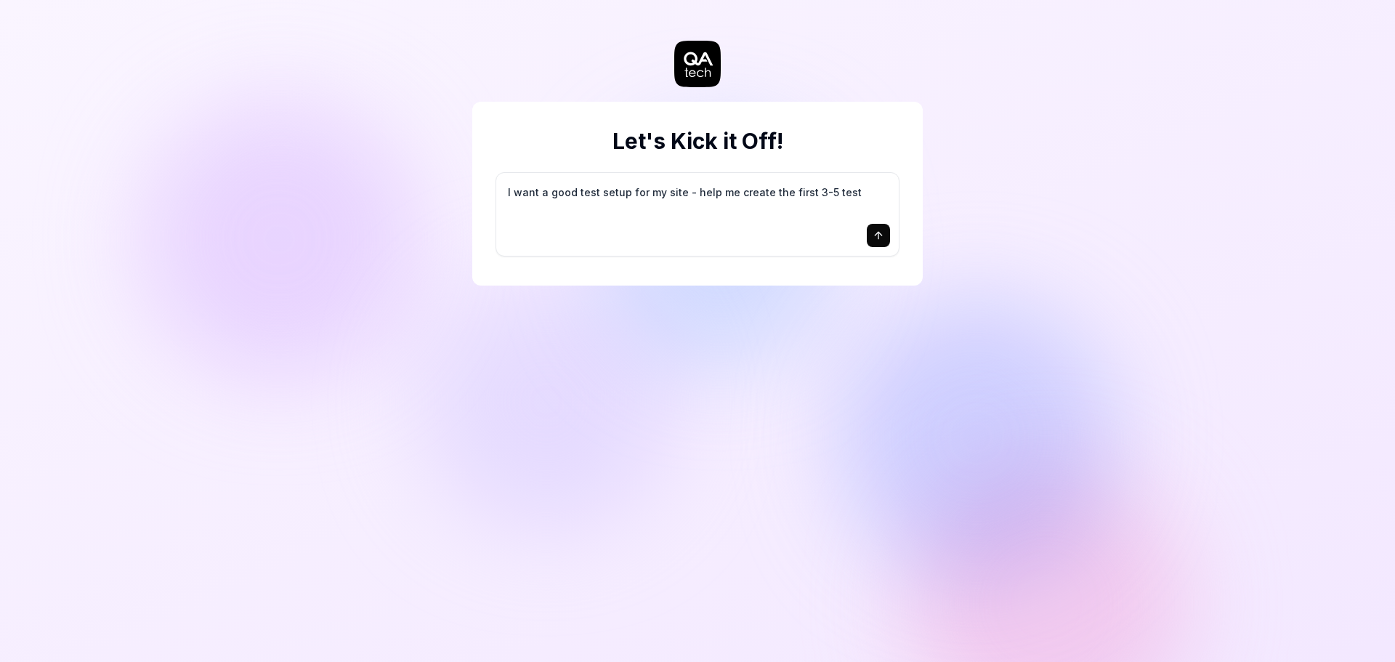
type textarea "I want a good test setup for my site - help me create the first 3-5 test"
type textarea "*"
type textarea "I want a good test setup for my site - help me create the first 3-5 test c"
type textarea "*"
type textarea "I want a good test setup for my site - help me create the first 3-5 test ca"
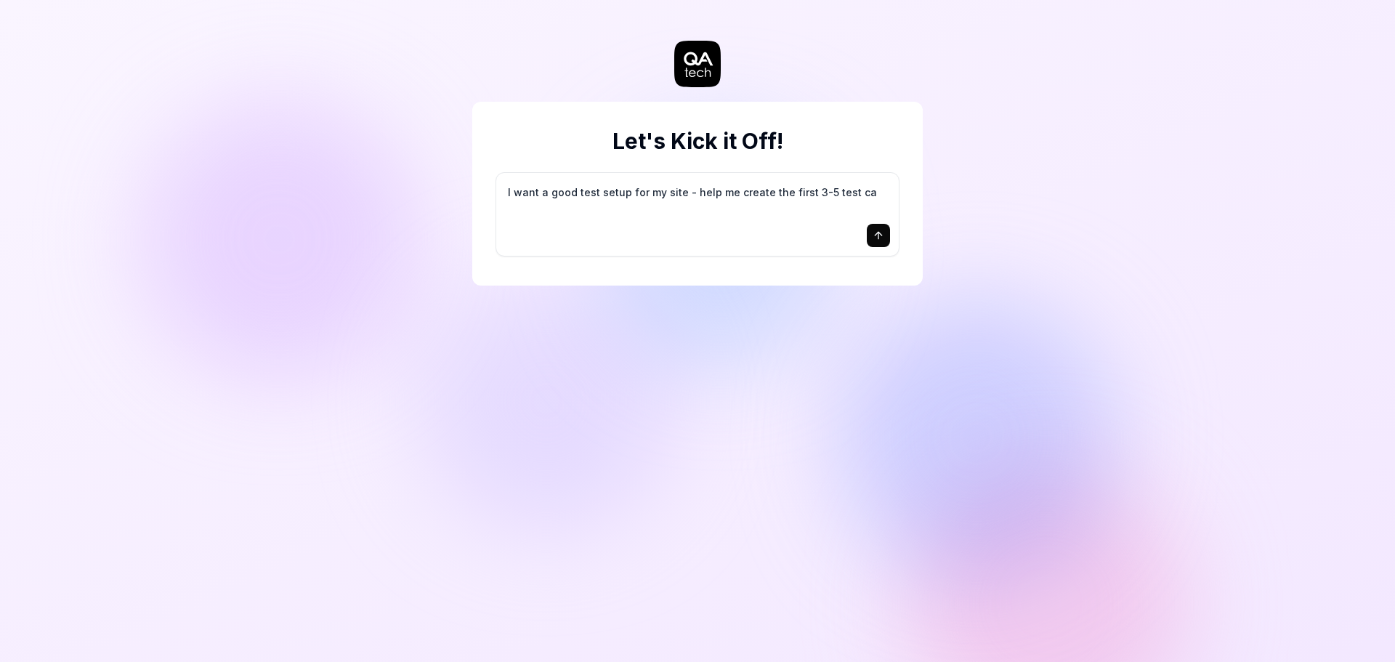
type textarea "*"
type textarea "I want a good test setup for my site - help me create the first 3-5 test cas"
type textarea "*"
type textarea "I want a good test setup for my site - help me create the first 3-5 test case"
type textarea "*"
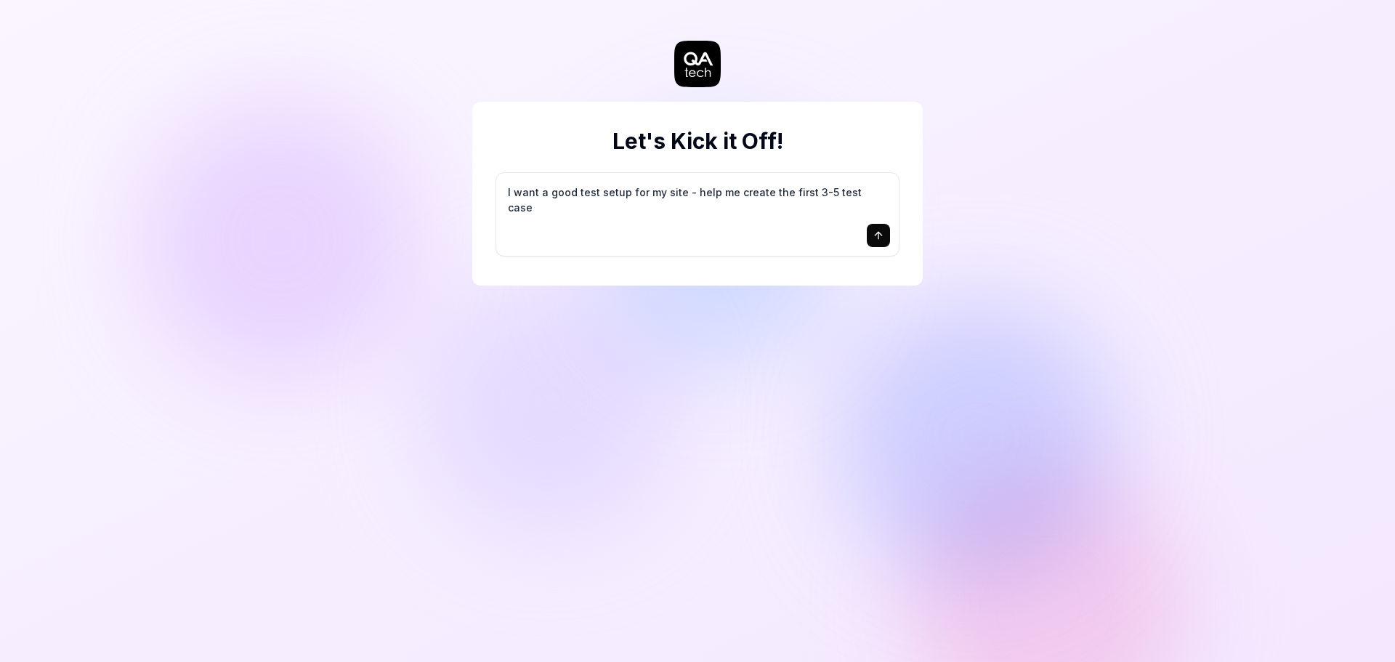
type textarea "I want a good test setup for my site - help me create the first 3-5 test cases"
click at [740, 196] on textarea "I want a good test setup for my site - help me create the first 3-5 test cases" at bounding box center [697, 200] width 385 height 36
click at [700, 191] on textarea "I want a good test setup for my site - help me create the first 3-5 test cases" at bounding box center [697, 200] width 385 height 36
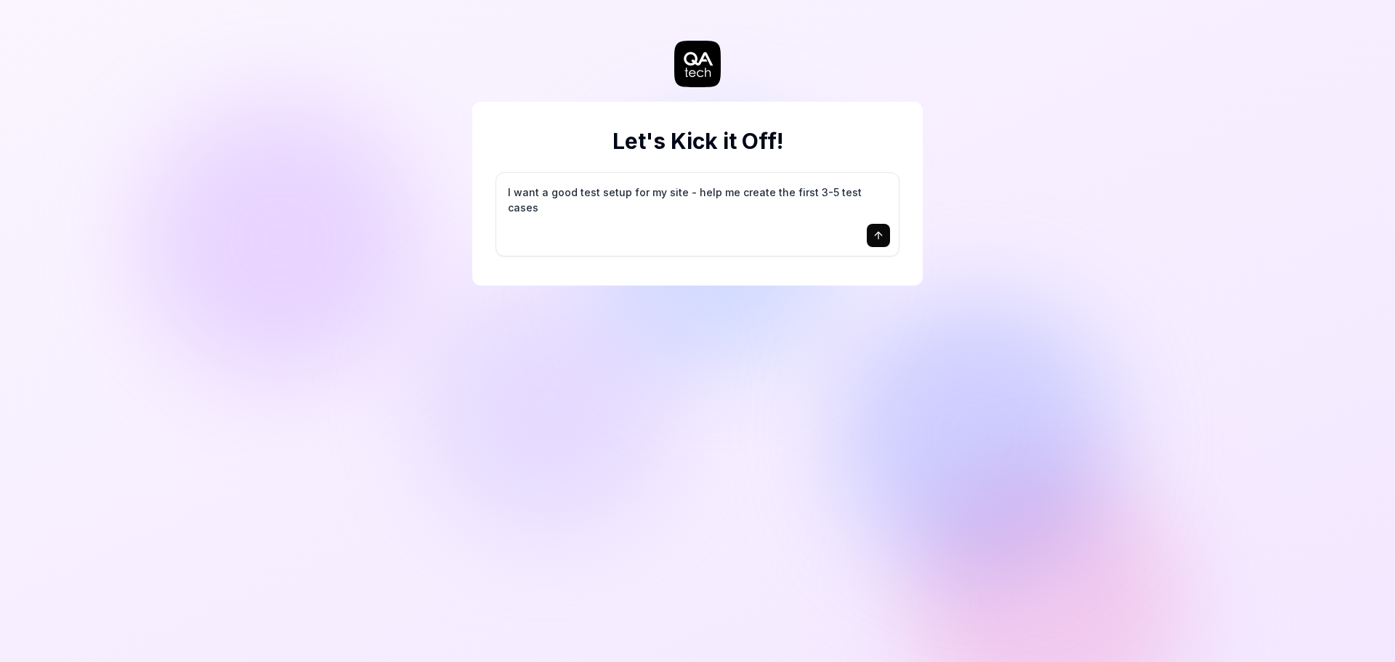
click at [872, 233] on button "submit" at bounding box center [877, 235] width 23 height 23
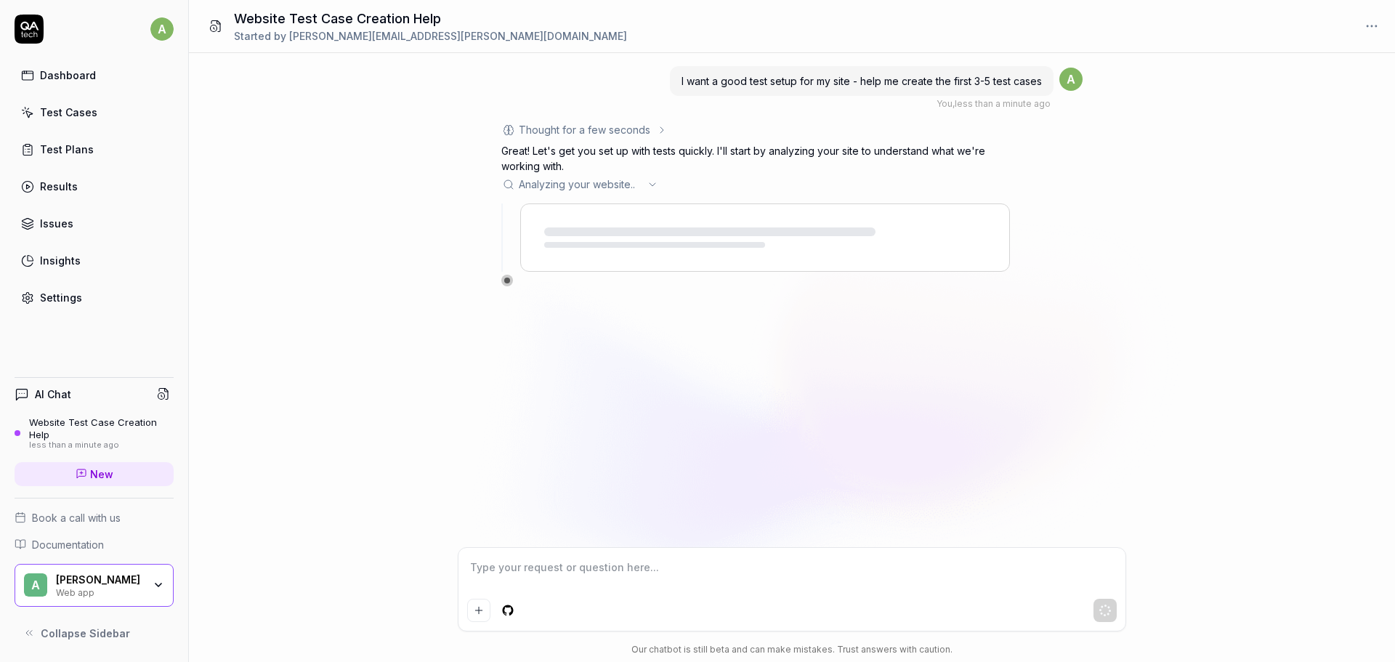
click at [149, 584] on div "Alberto Web app" at bounding box center [104, 585] width 97 height 25
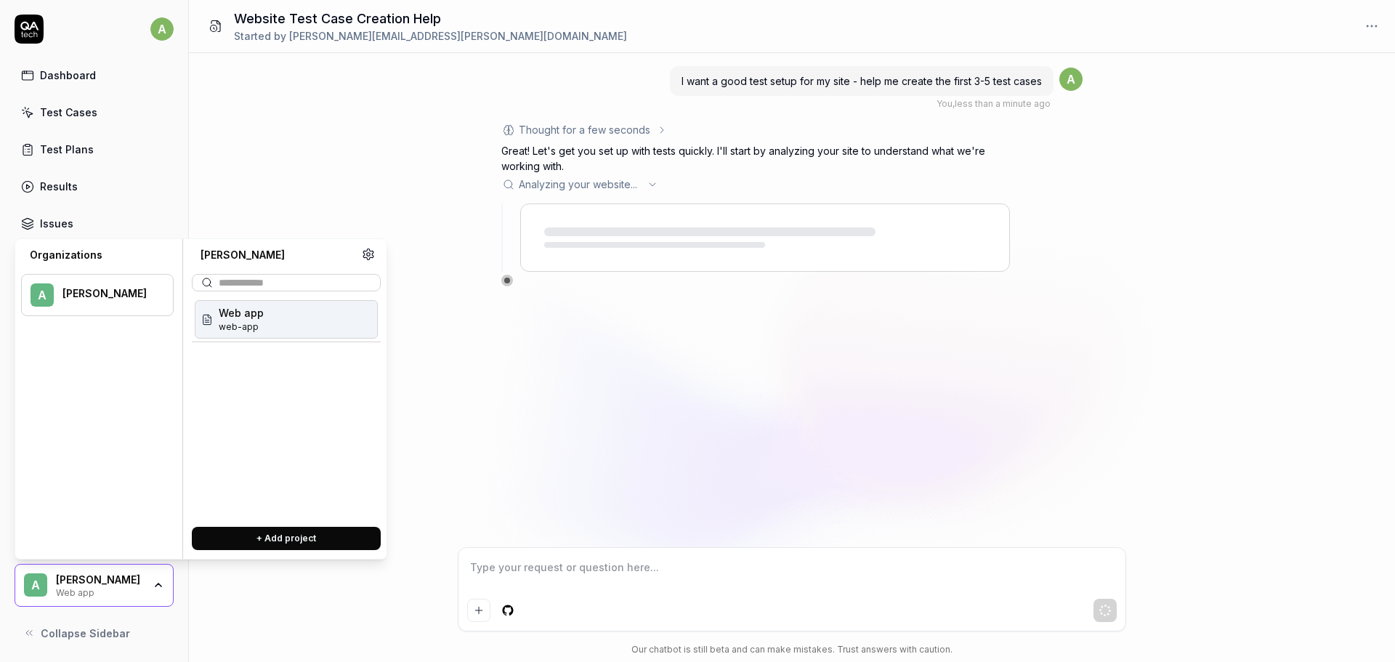
click at [118, 598] on div "A Alberto Web app" at bounding box center [94, 586] width 159 height 44
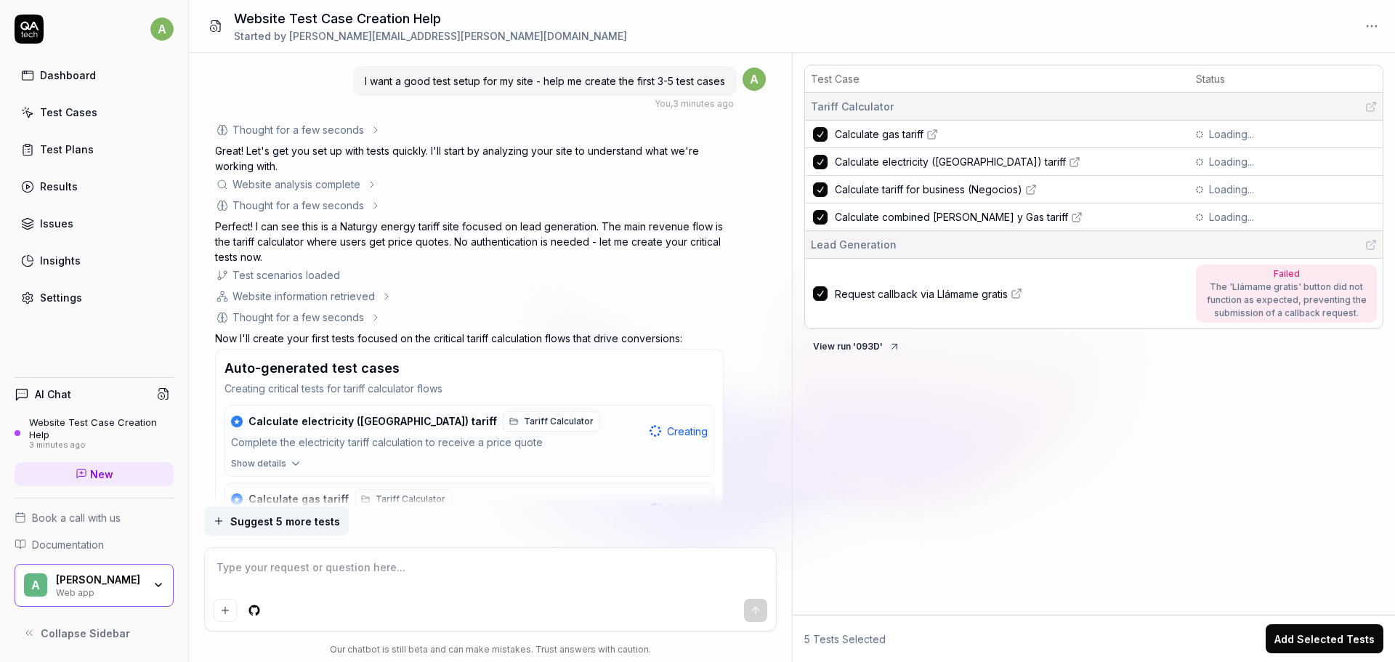
type textarea "*"
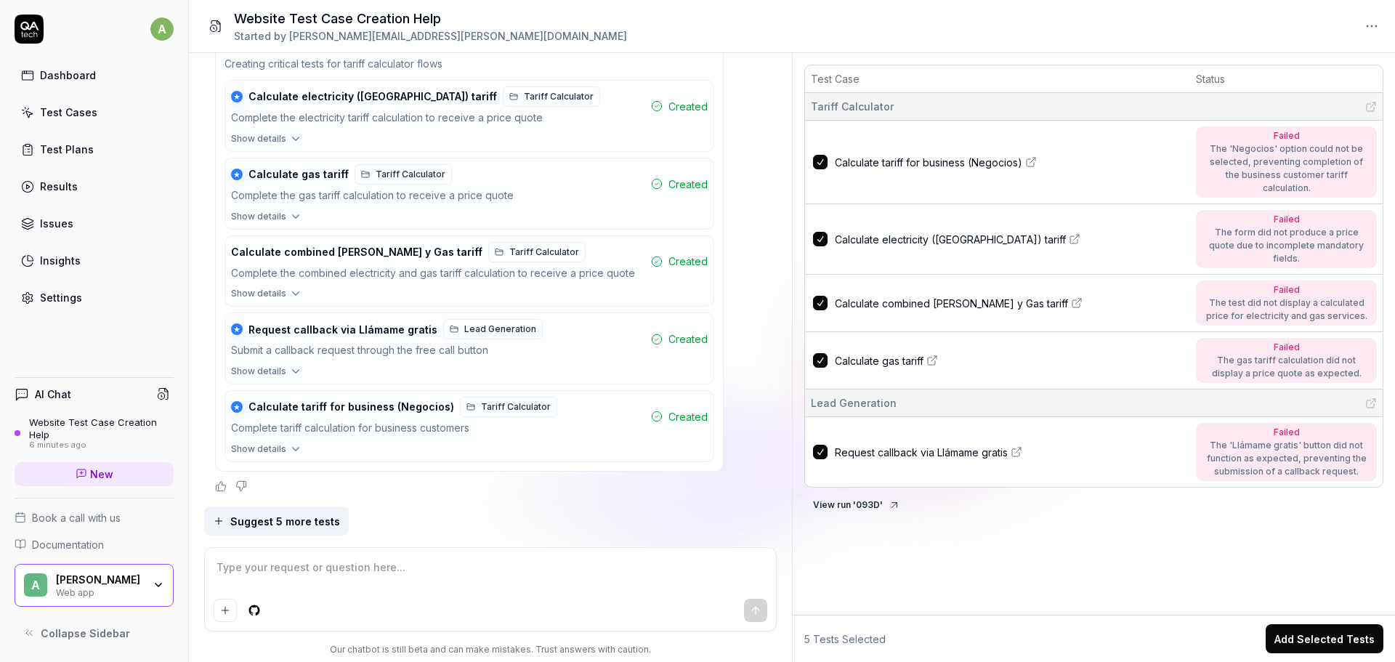
scroll to position [734, 0]
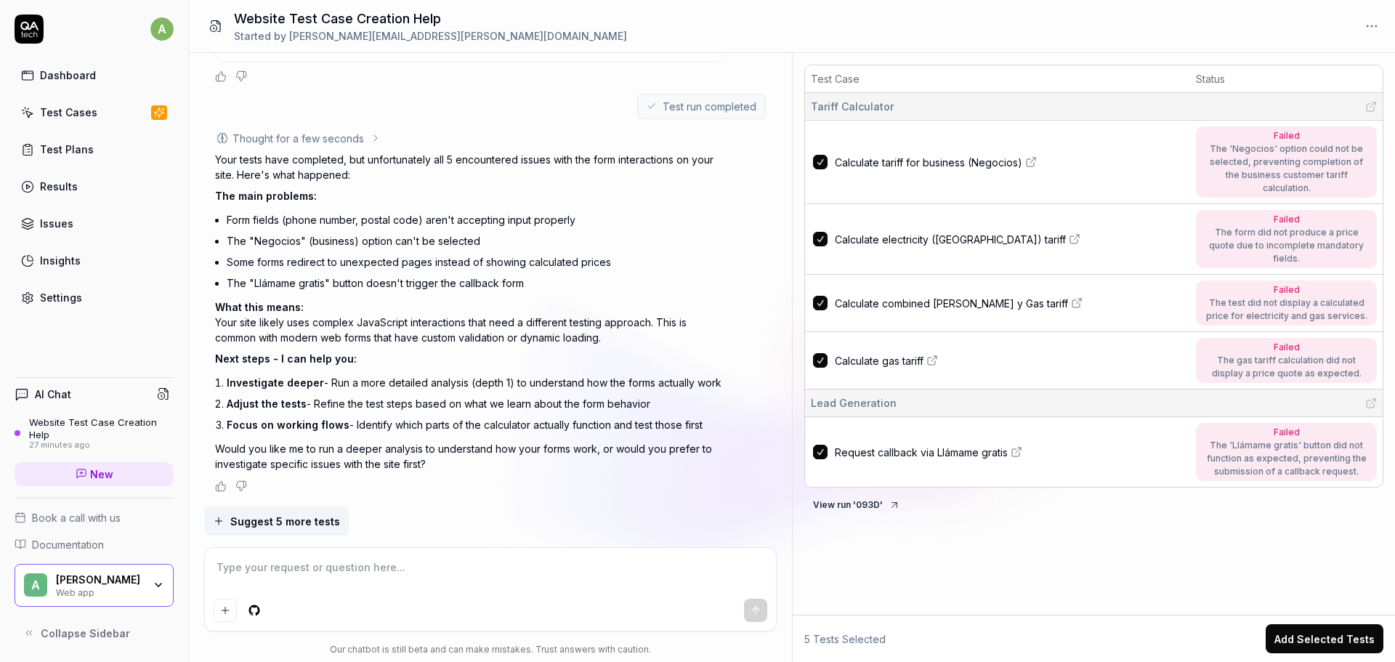
click at [955, 158] on span "Calculate tariff for business (Negocios)" at bounding box center [928, 162] width 187 height 15
click at [1028, 232] on link "Calculate electricity ([GEOGRAPHIC_DATA]) tariff" at bounding box center [1011, 239] width 352 height 15
click at [338, 563] on textarea at bounding box center [491, 574] width 554 height 36
drag, startPoint x: 367, startPoint y: 360, endPoint x: 384, endPoint y: 415, distance: 57.2
click at [348, 368] on div "Your tests have completed, but unfortunately all 5 encountered issues with the …" at bounding box center [469, 312] width 508 height 320
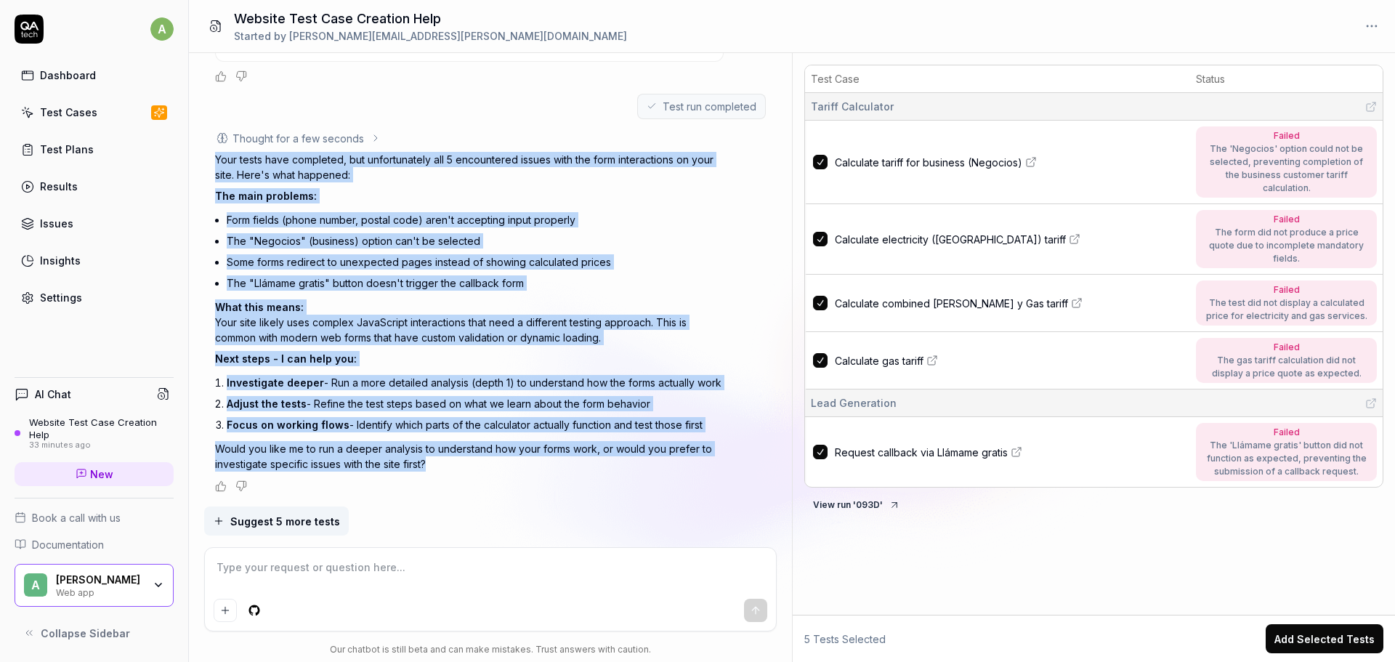
drag, startPoint x: 302, startPoint y: 313, endPoint x: 211, endPoint y: 161, distance: 177.3
click at [211, 161] on div "I want a good test setup for my site - help me create the first 3-5 test cases …" at bounding box center [490, 279] width 603 height 453
copy div "Your tests have completed, but unfortunately all 5 encountered issues with the …"
click at [608, 466] on p "Would you like me to run a deeper analysis to understand how your forms work, o…" at bounding box center [469, 456] width 508 height 31
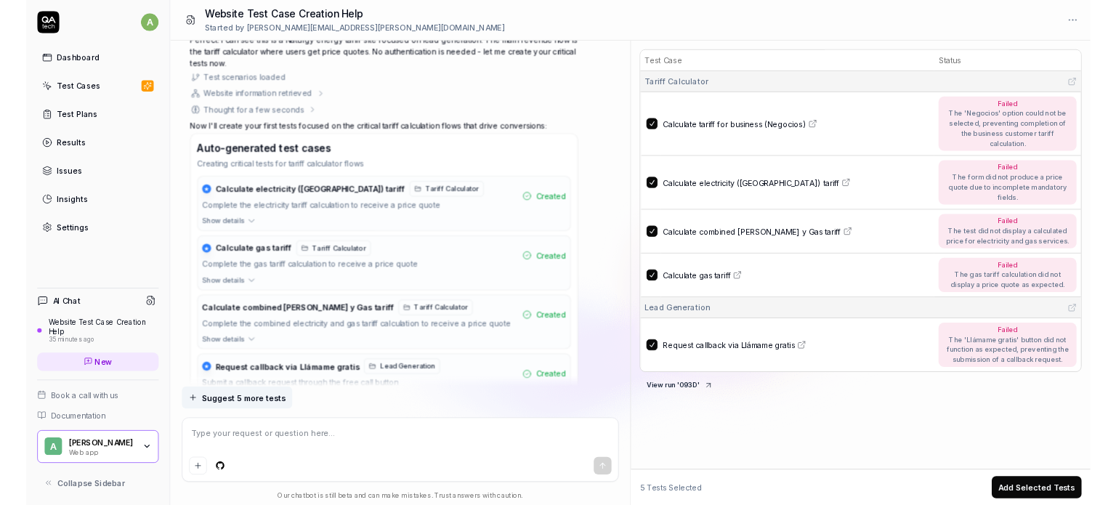
scroll to position [218, 0]
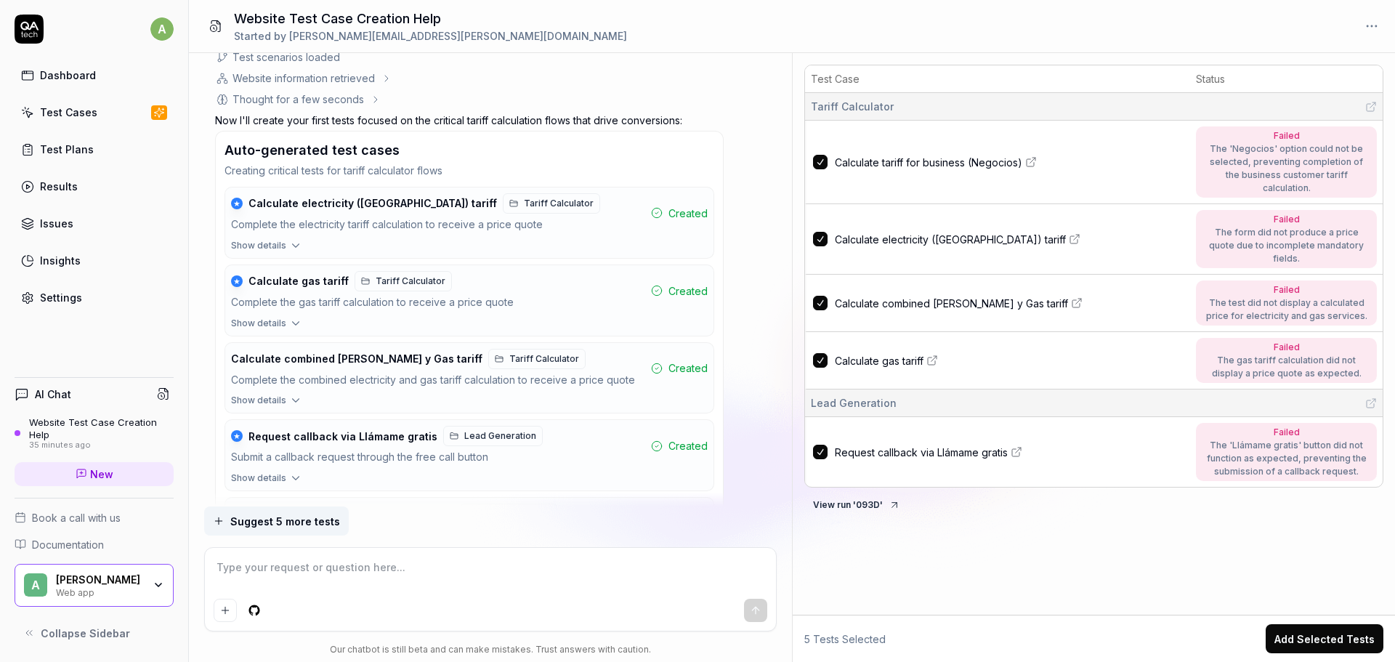
click at [509, 357] on span "Tariff Calculator" at bounding box center [544, 358] width 70 height 13
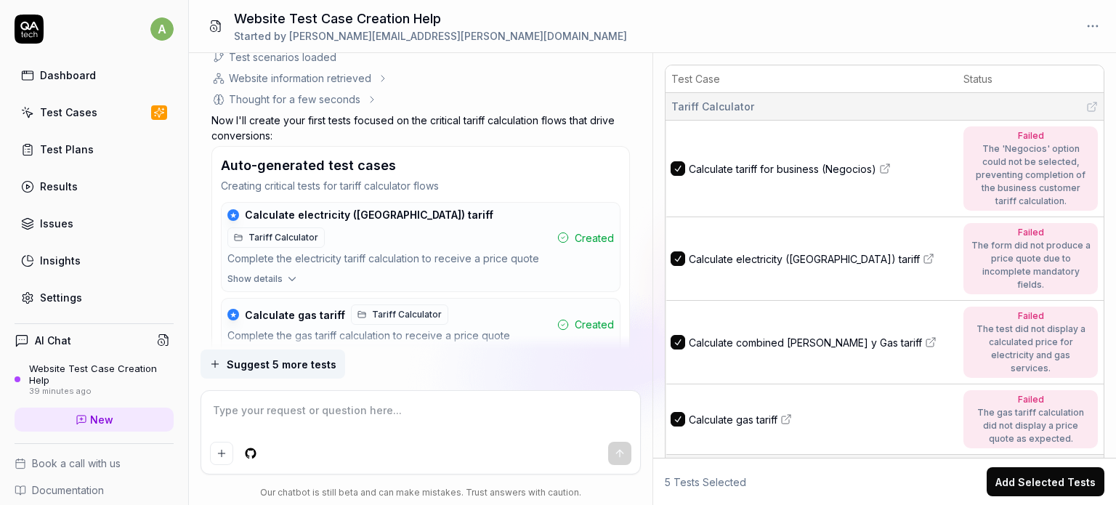
type textarea "*"
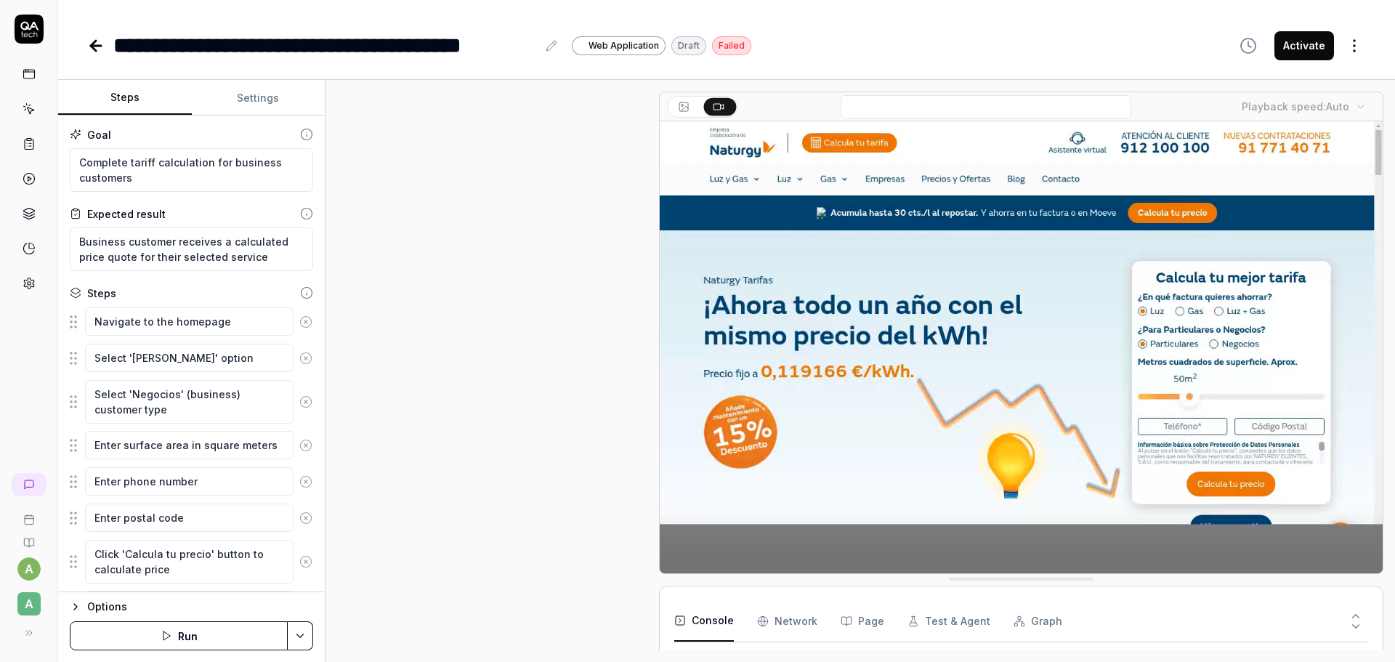
scroll to position [260, 0]
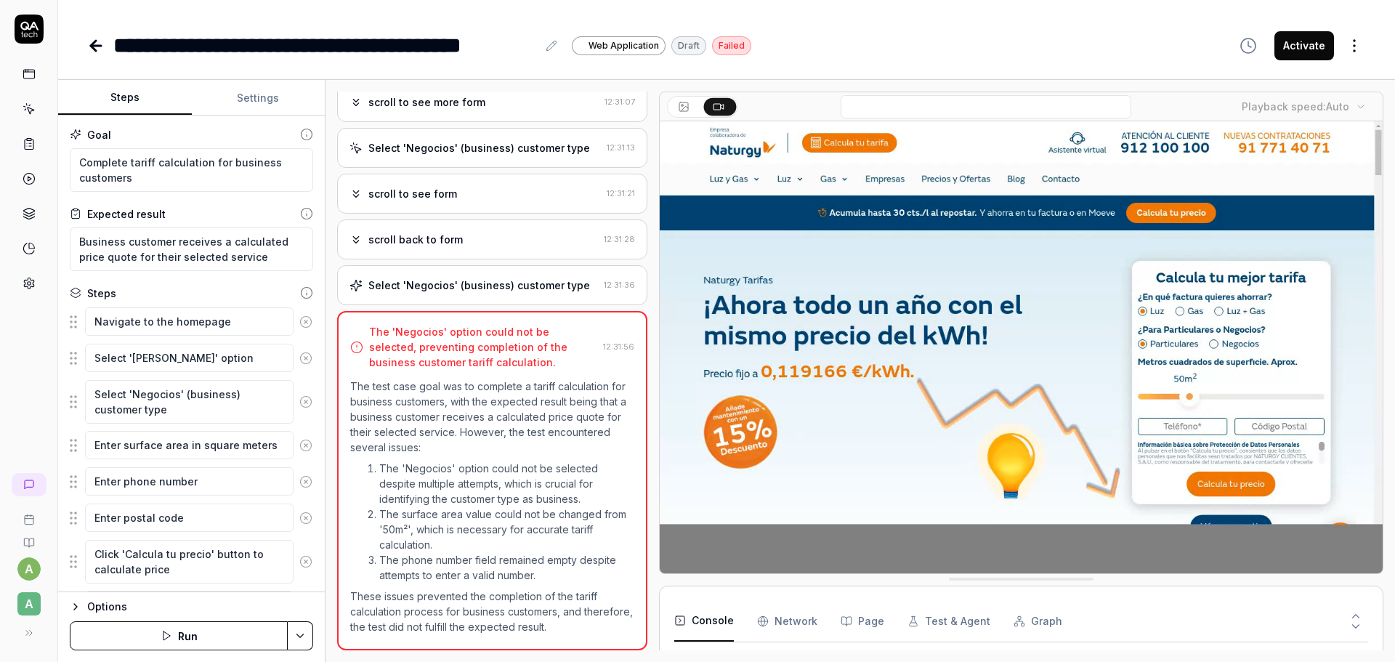
type textarea "*"
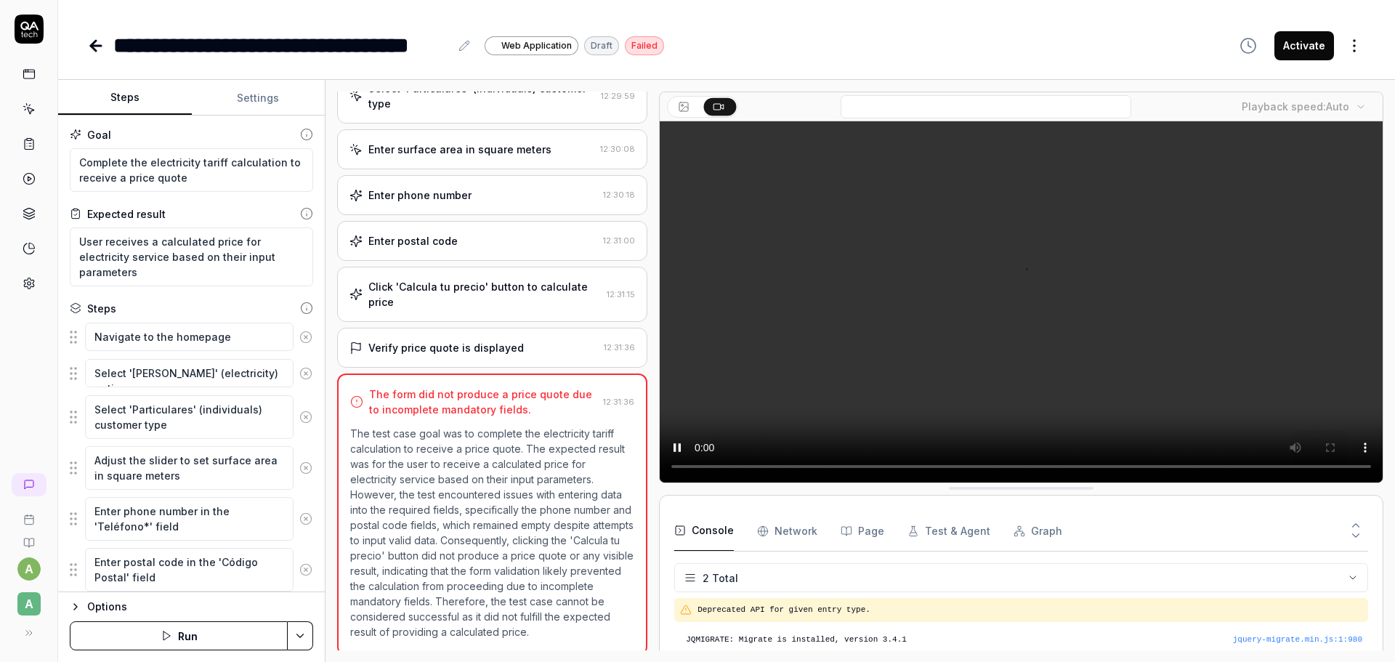
scroll to position [96, 0]
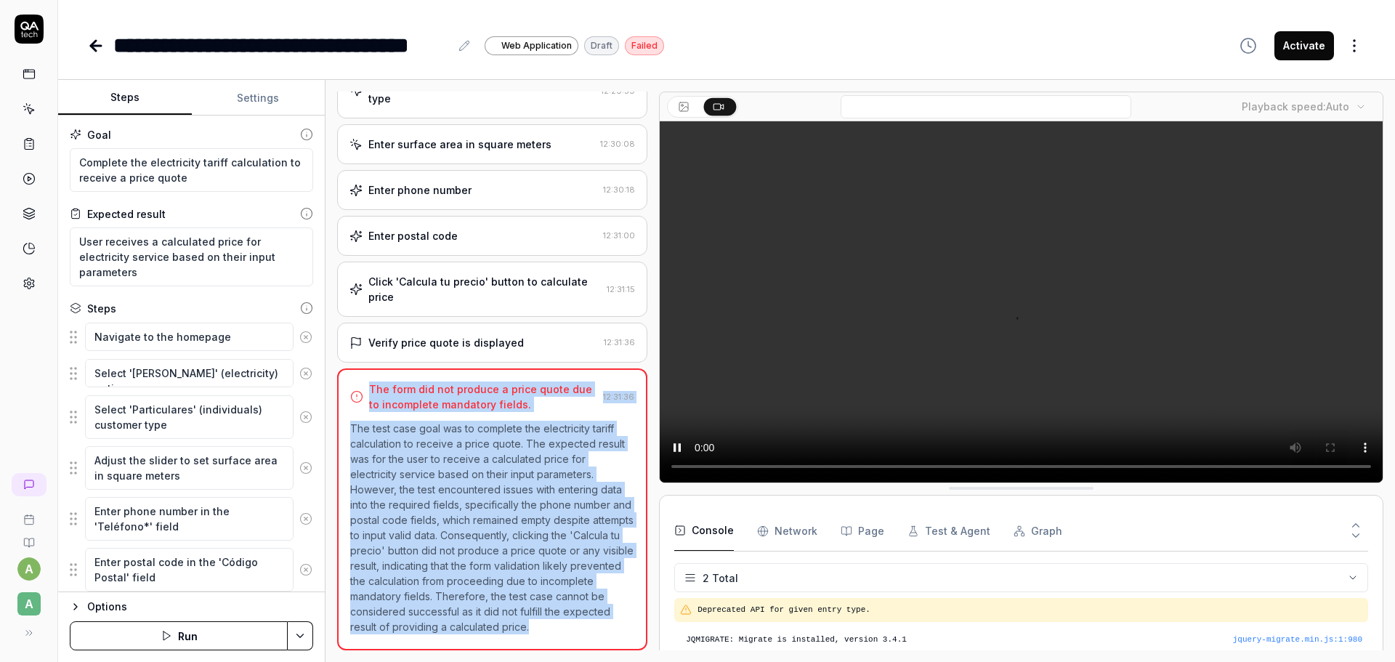
drag, startPoint x: 546, startPoint y: 587, endPoint x: 367, endPoint y: 391, distance: 265.2
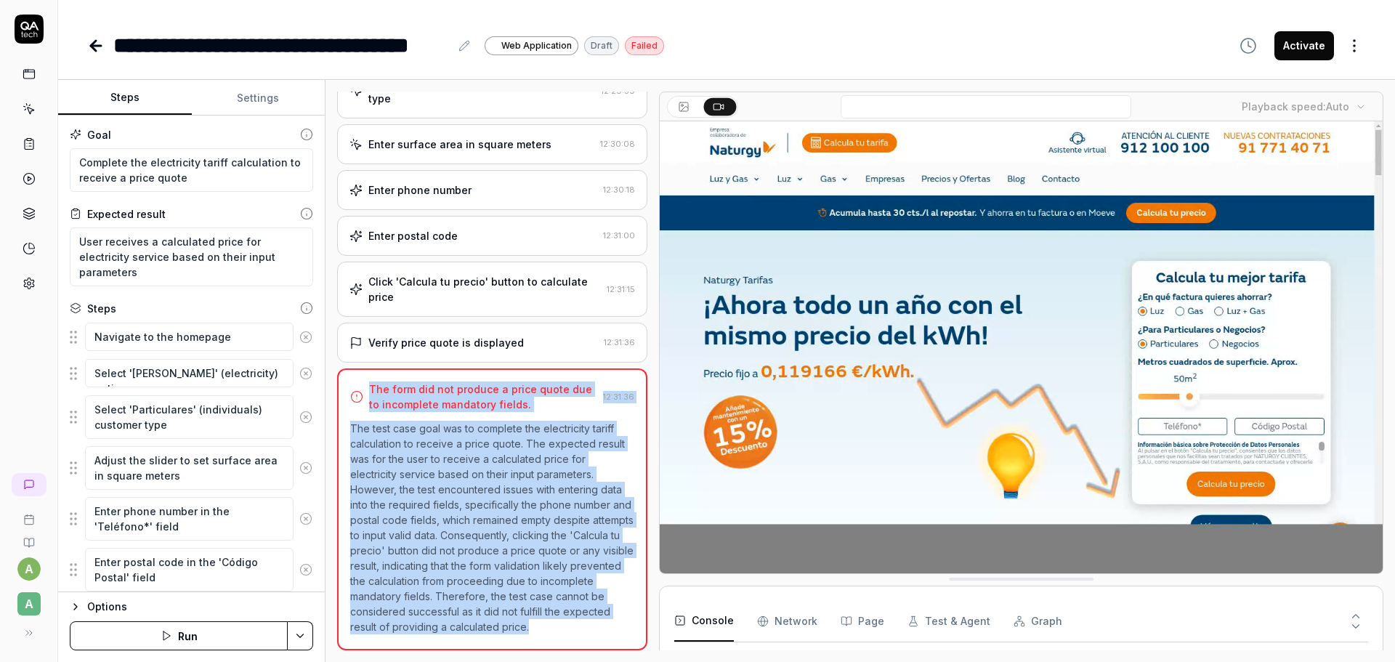
click at [367, 391] on div "The form did not produce a price quote due to incomplete mandatory fields. 12:3…" at bounding box center [492, 509] width 310 height 282
copy div "The form did not produce a price quote due to incomplete mandatory fields. 12:3…"
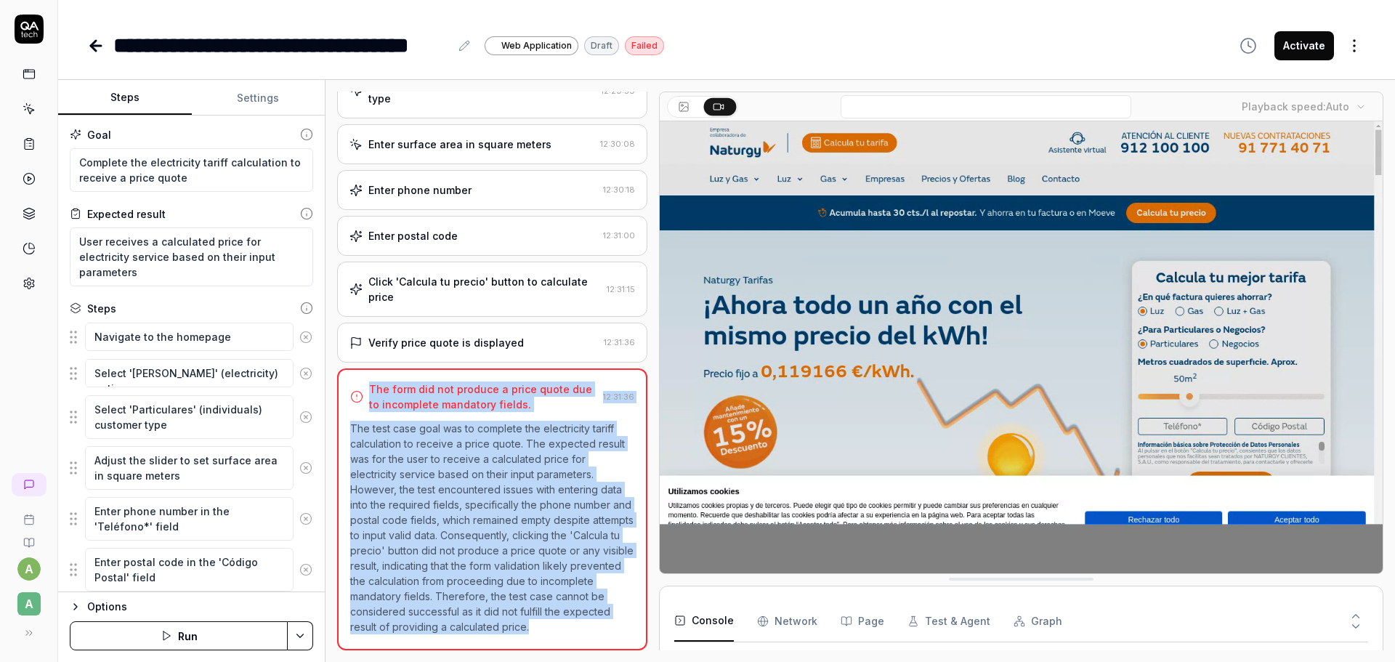
type textarea "*"
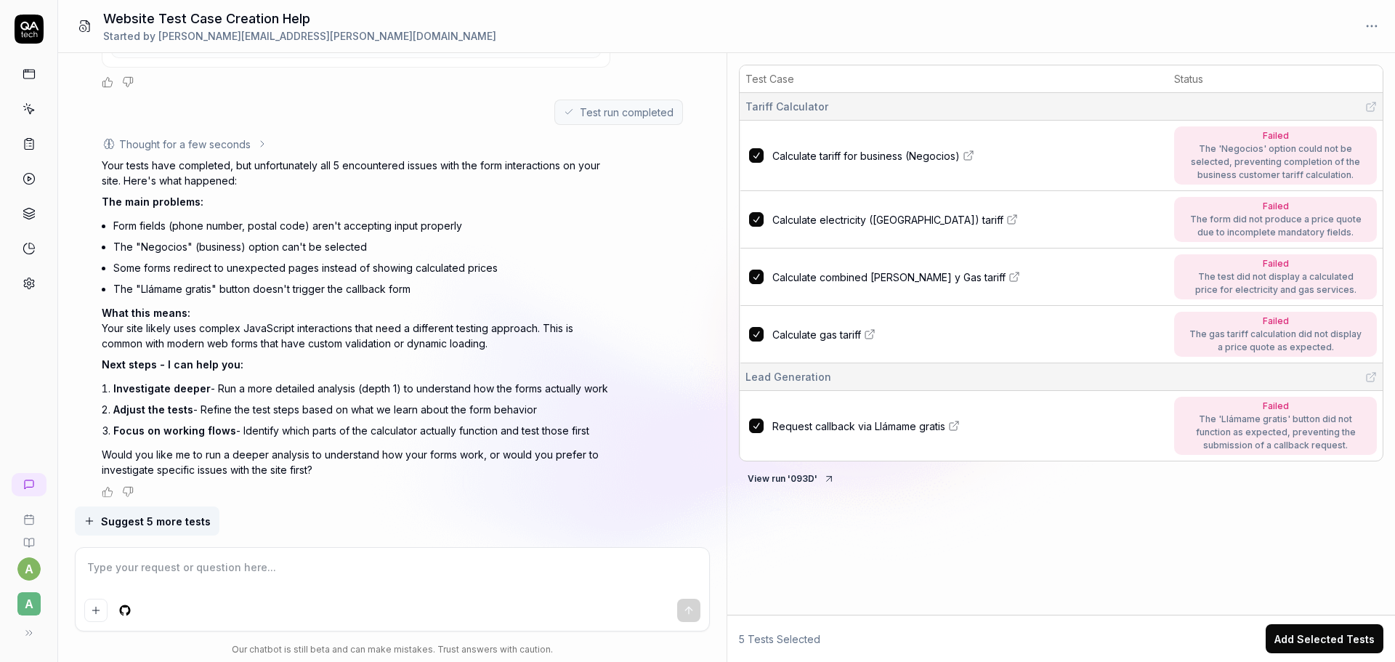
scroll to position [734, 0]
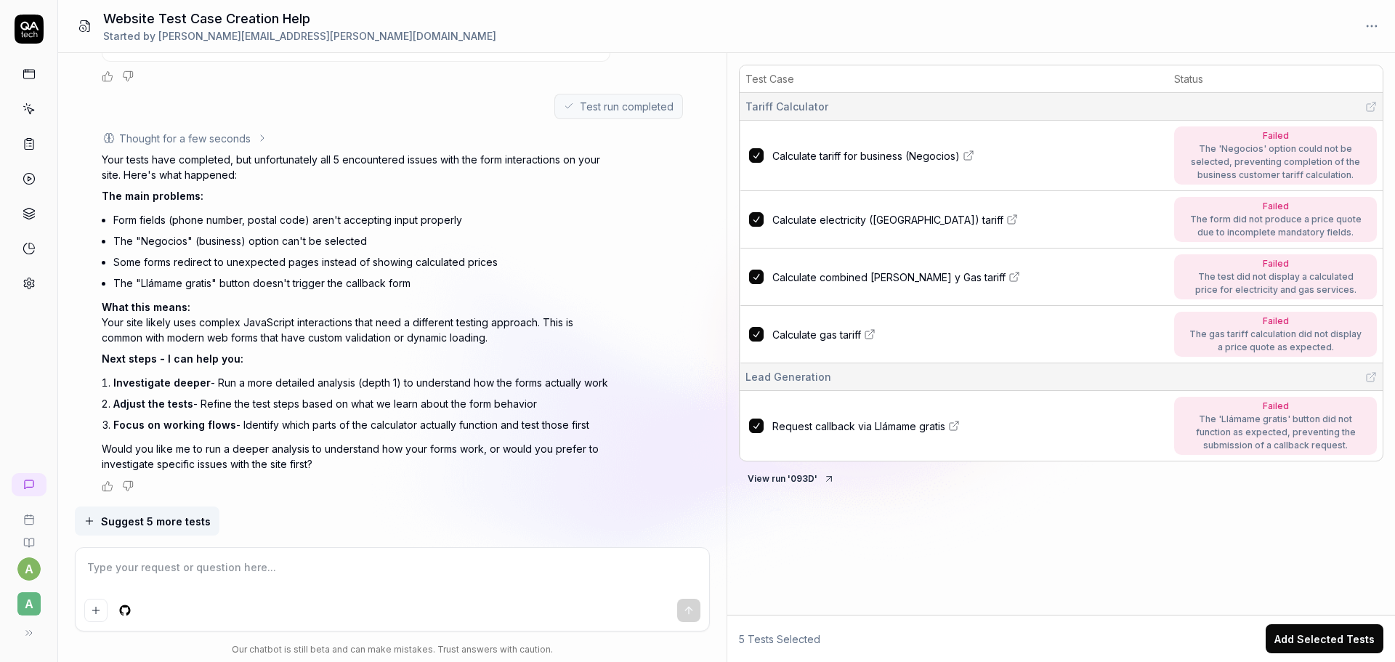
type textarea "*"
